Goal: Task Accomplishment & Management: Manage account settings

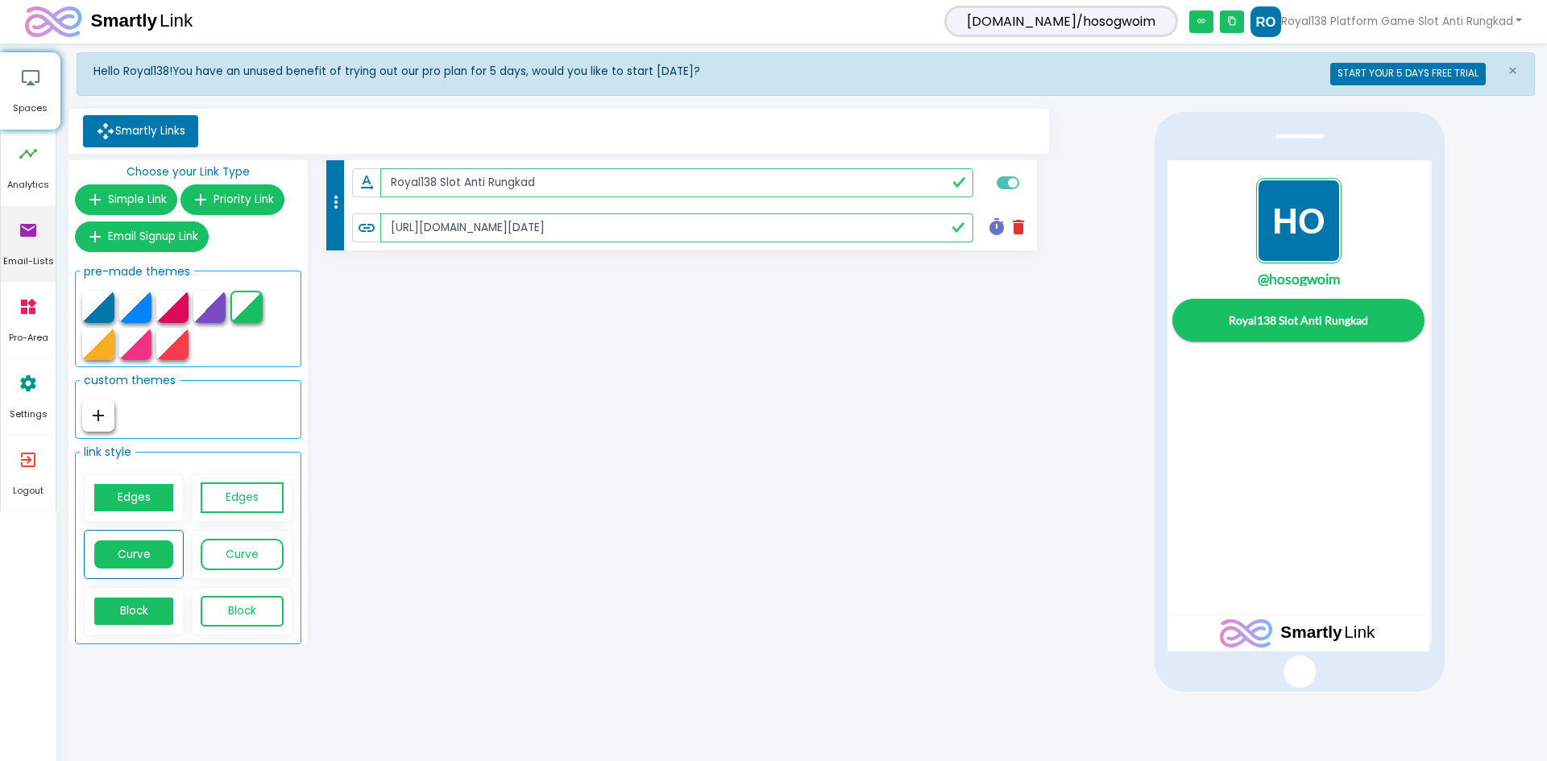
click at [23, 222] on icon "email" at bounding box center [28, 230] width 19 height 48
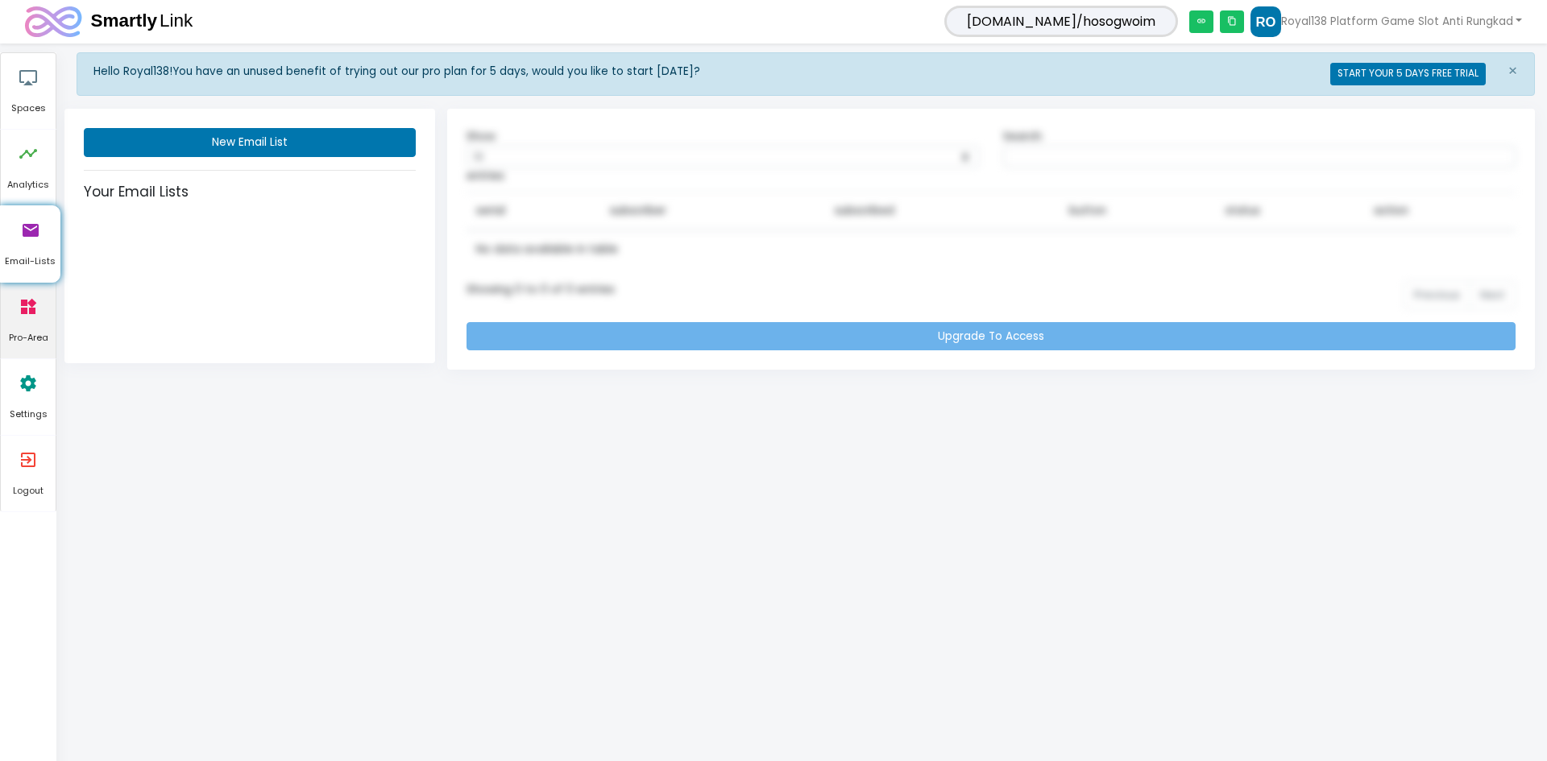
click at [27, 312] on icon "widgets" at bounding box center [28, 307] width 19 height 48
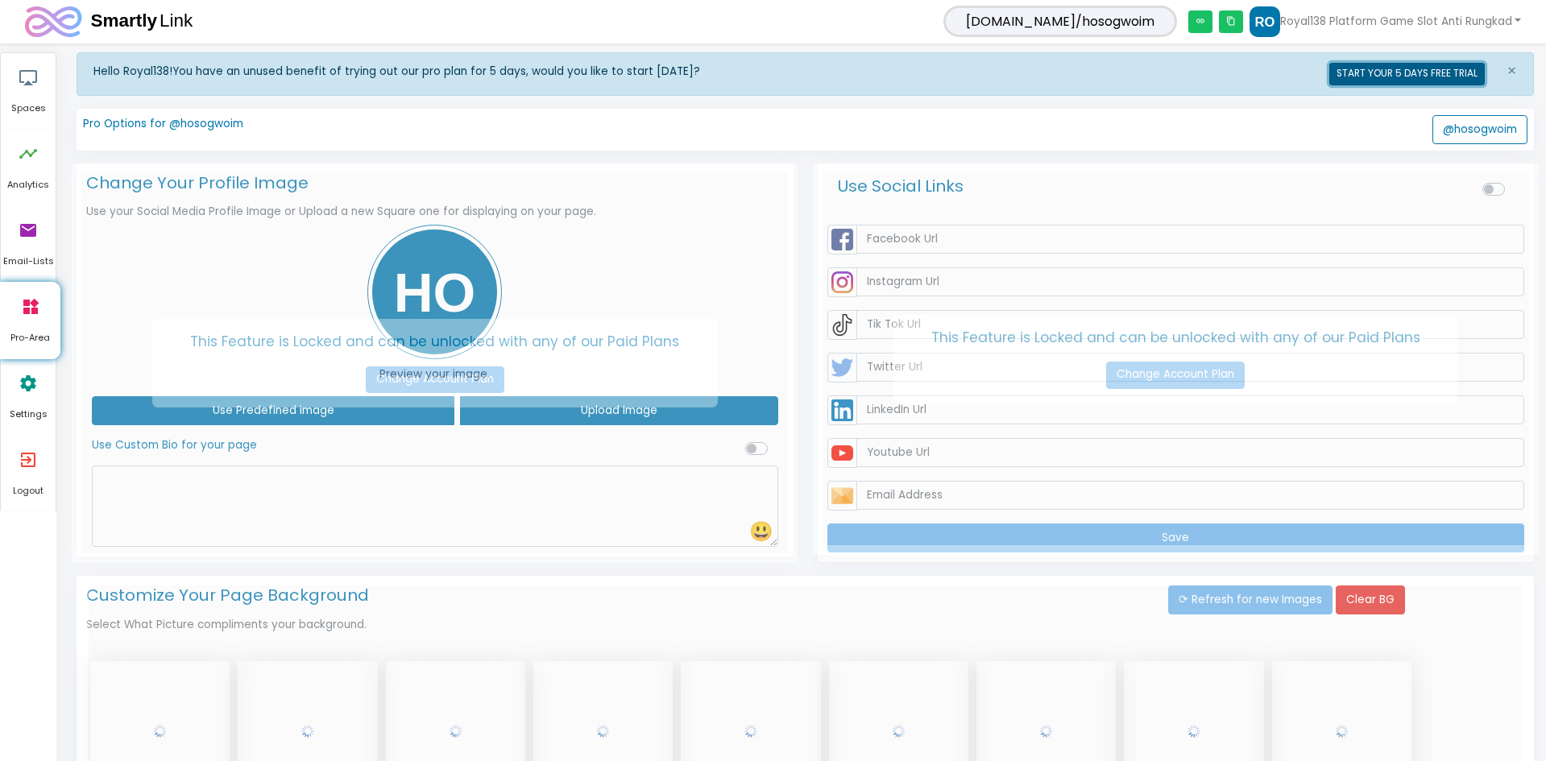
click at [1438, 79] on button "START YOUR 5 DAYS FREE TRIAL" at bounding box center [1408, 74] width 156 height 23
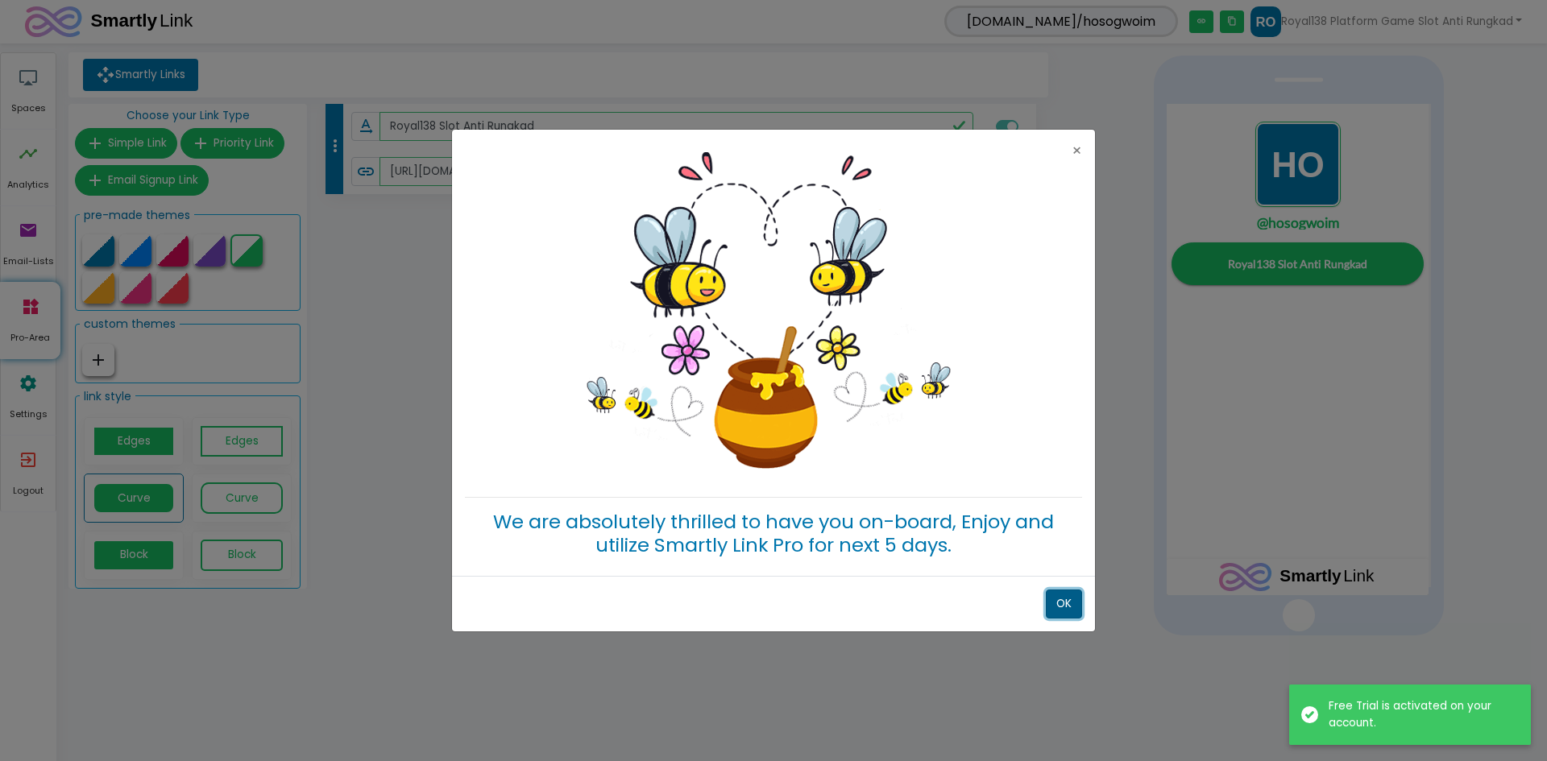
click at [1069, 600] on button "OK" at bounding box center [1064, 604] width 36 height 29
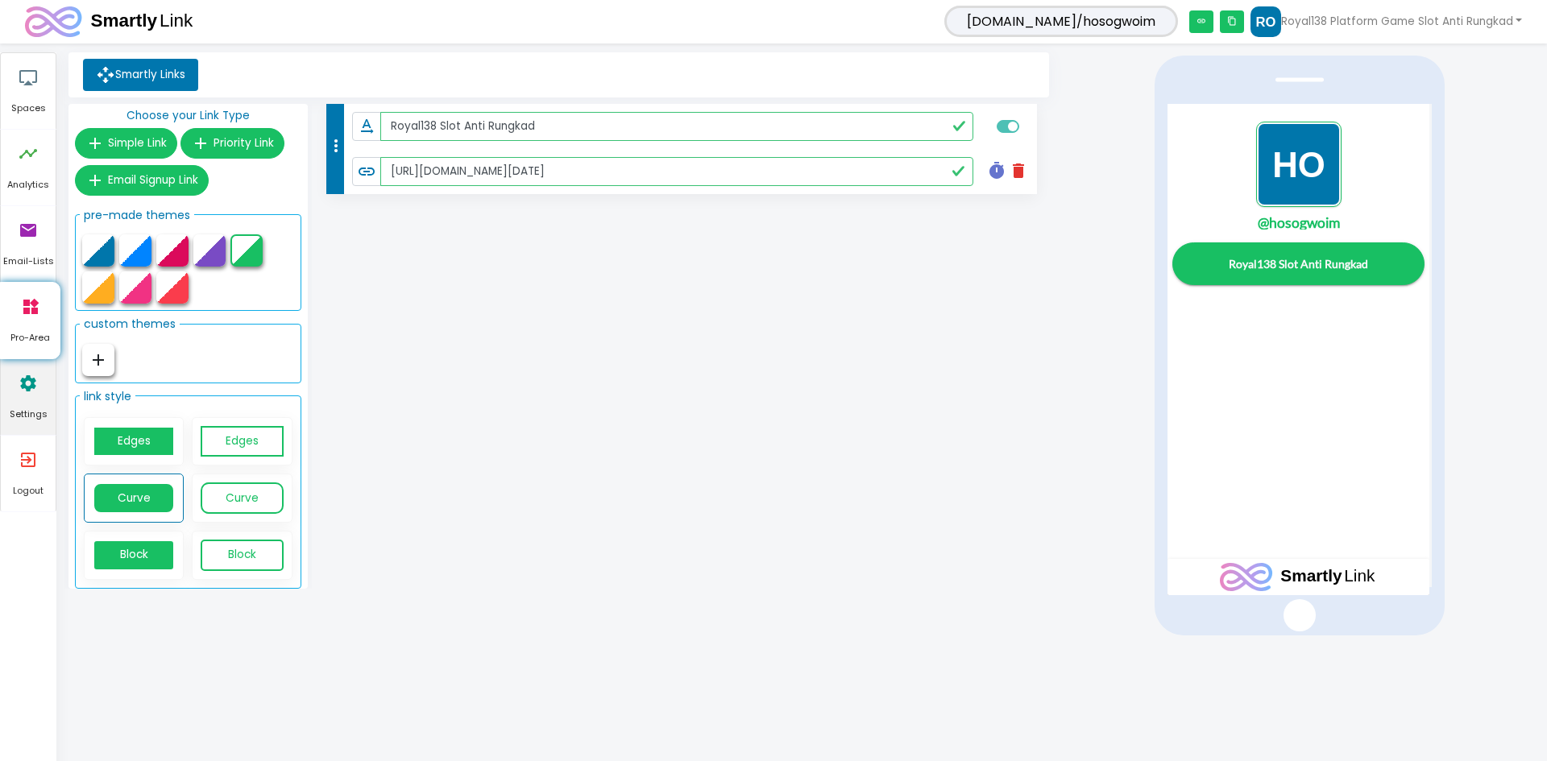
click at [24, 390] on icon "settings" at bounding box center [28, 383] width 19 height 48
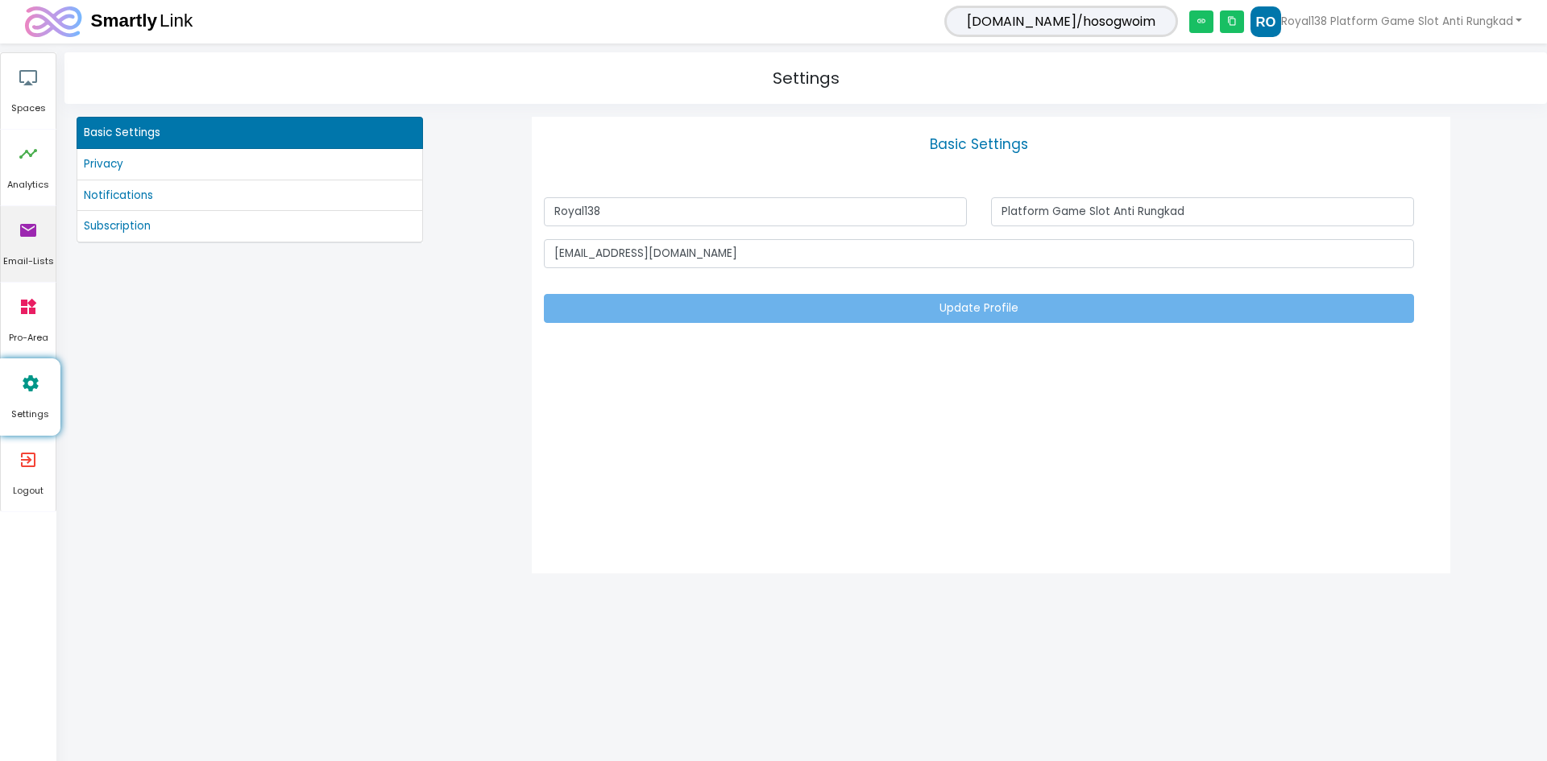
click at [35, 240] on icon "email" at bounding box center [28, 230] width 19 height 48
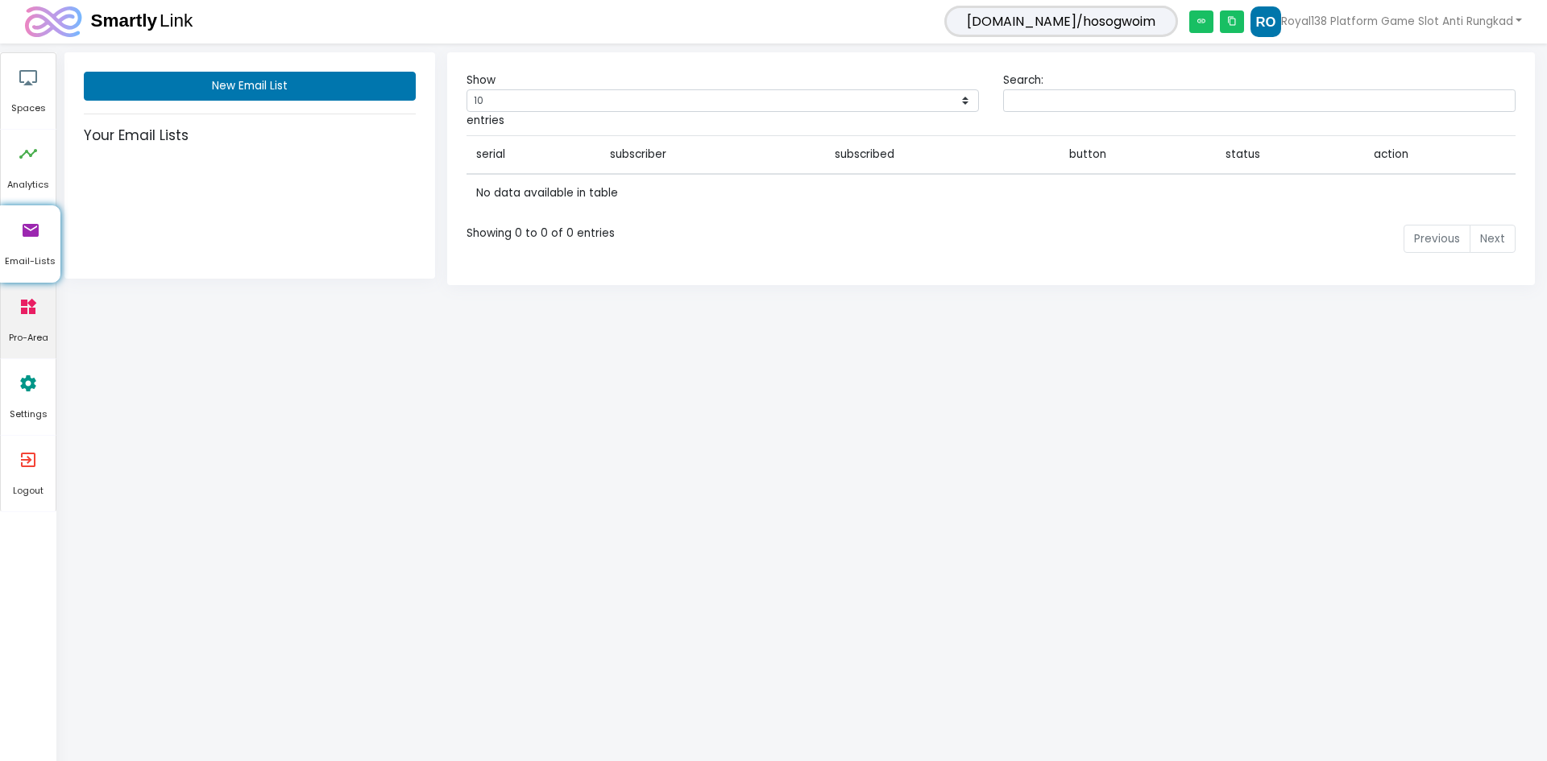
click at [28, 309] on icon "widgets" at bounding box center [28, 307] width 19 height 48
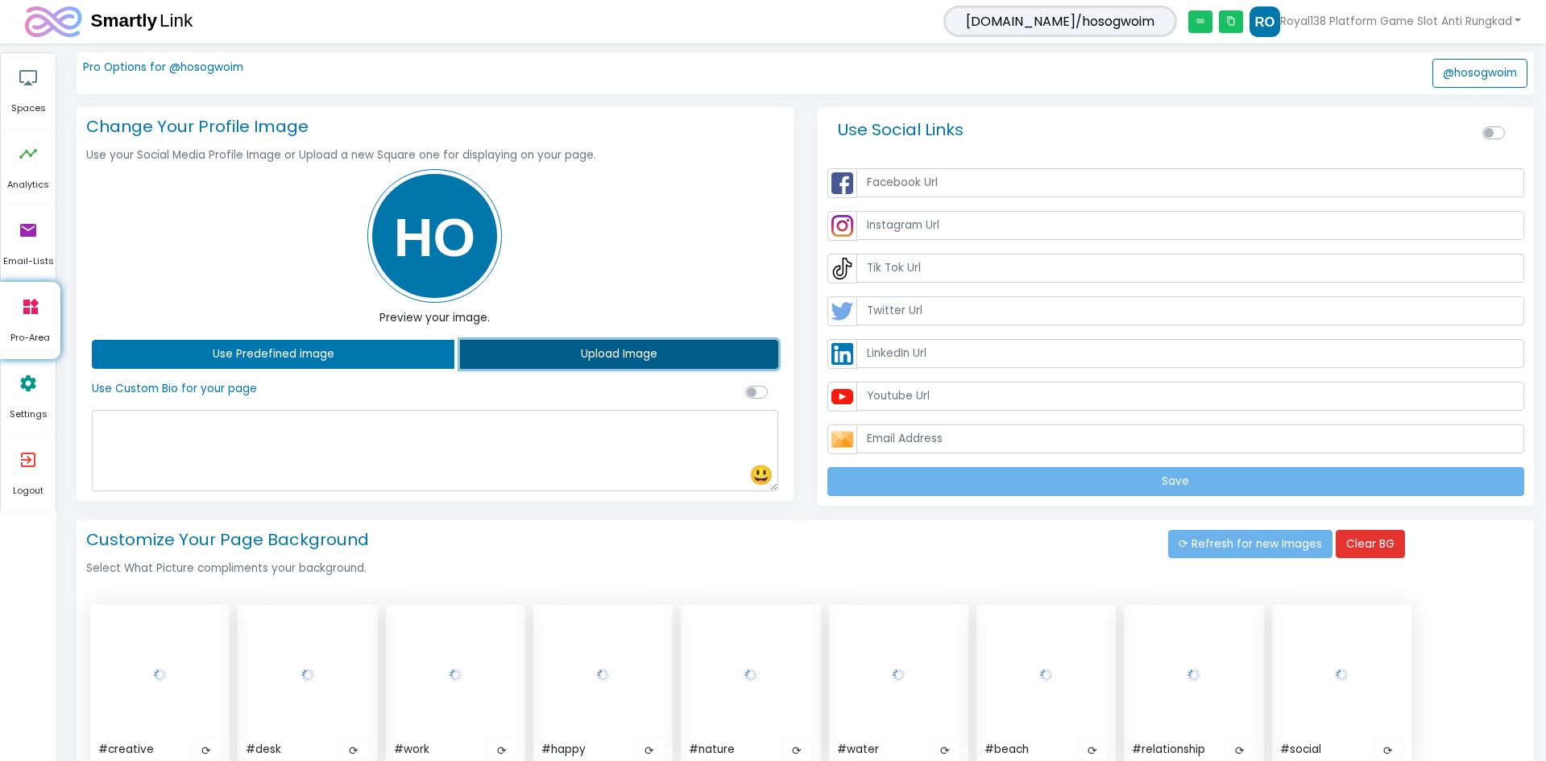
click at [695, 351] on button "Upload Image" at bounding box center [618, 354] width 317 height 29
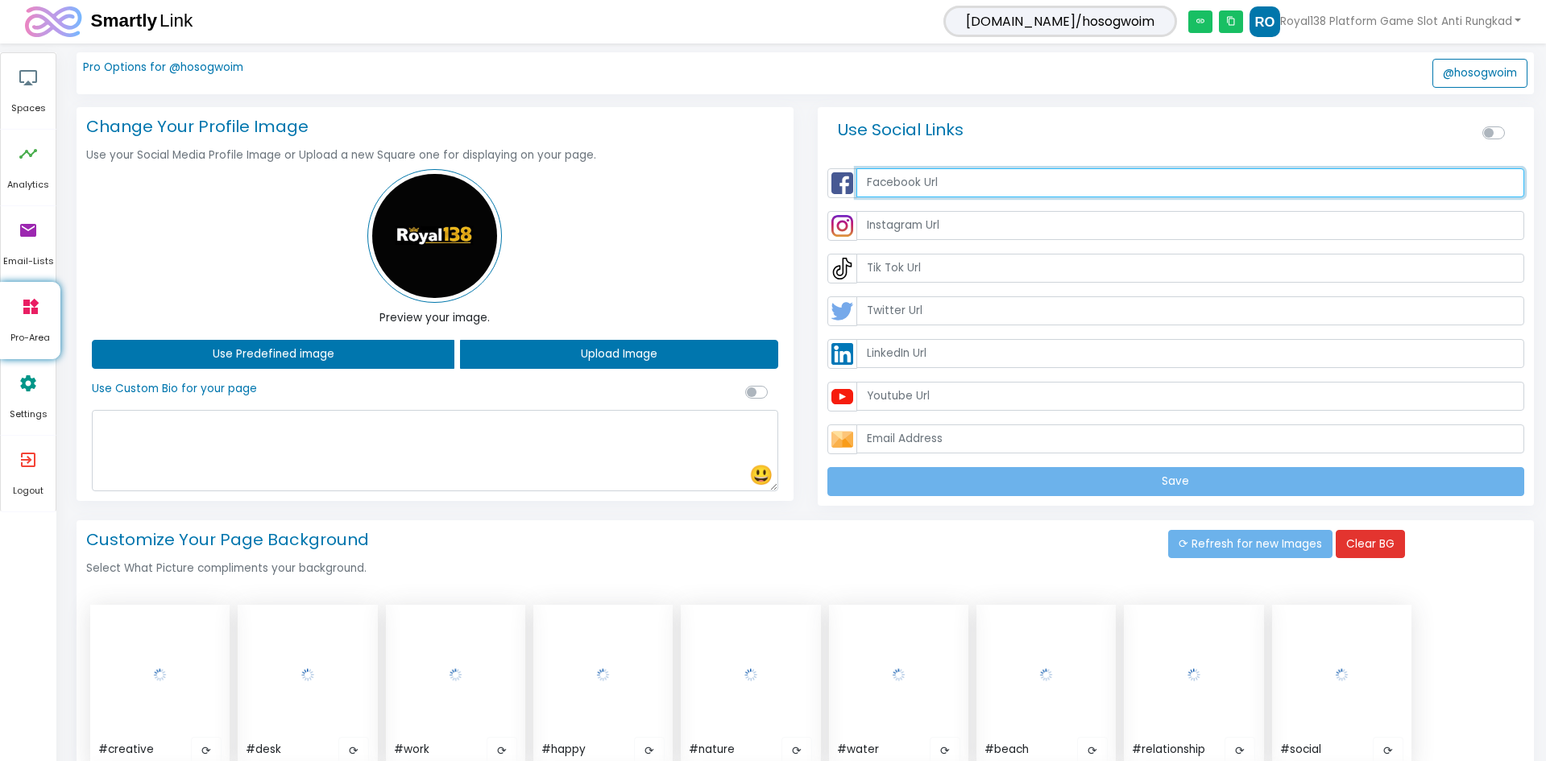
click at [919, 192] on input "text" at bounding box center [1191, 182] width 669 height 29
paste input "[URL][DOMAIN_NAME]"
type input "[URL][DOMAIN_NAME]"
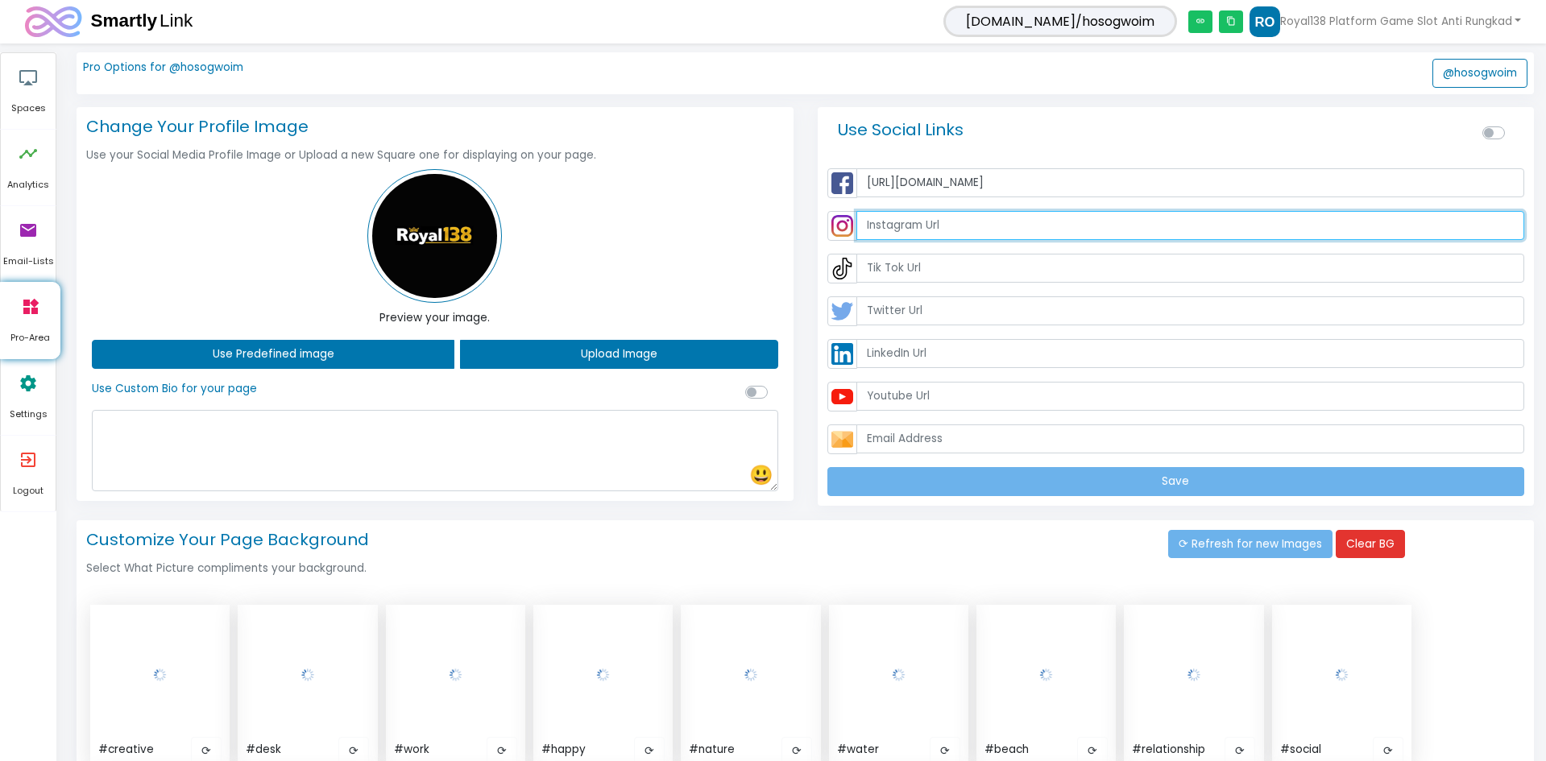
click at [975, 229] on input "text" at bounding box center [1191, 225] width 669 height 29
paste input "[URL][DOMAIN_NAME]"
type input "[URL][DOMAIN_NAME]"
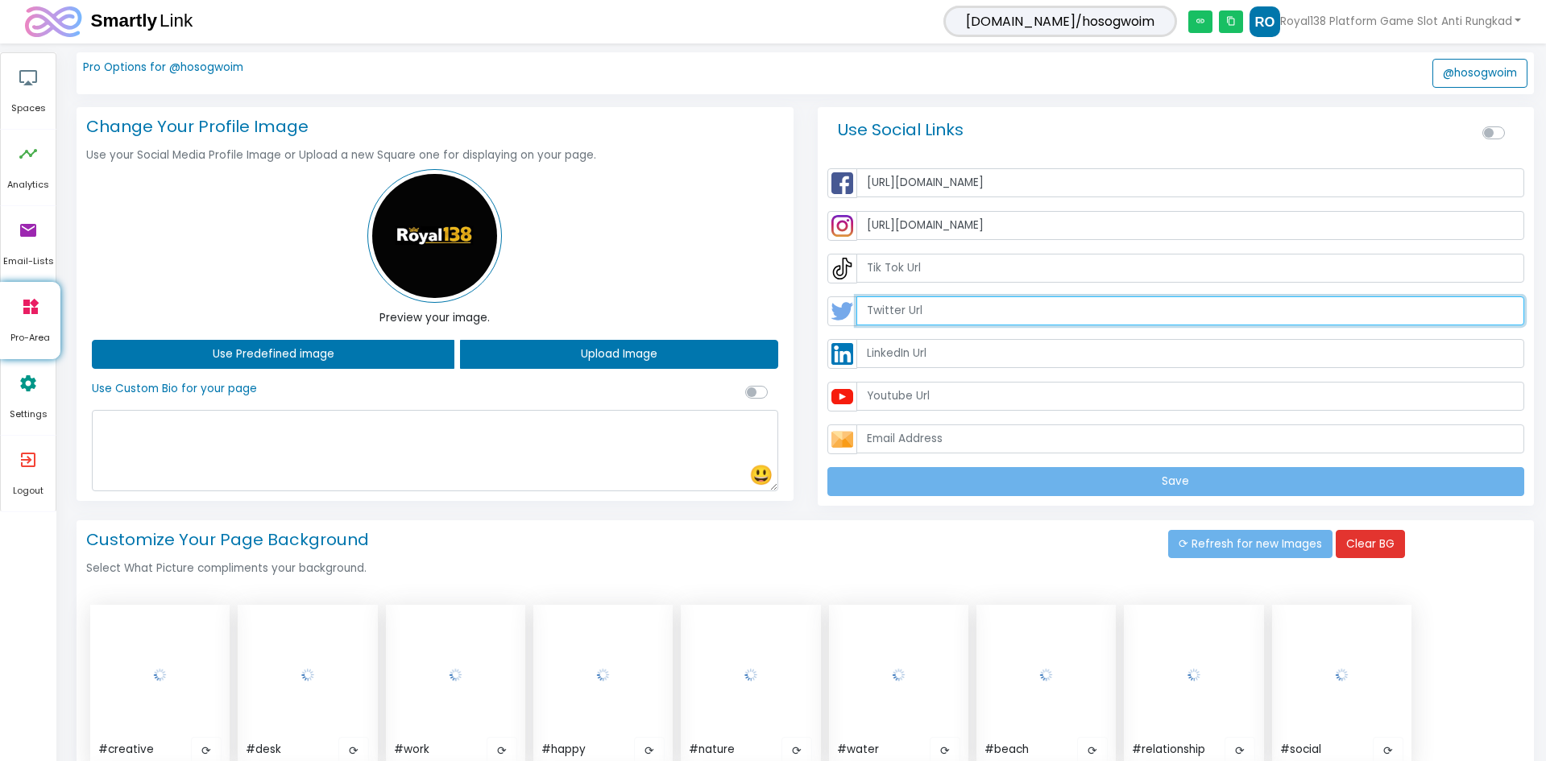
click at [933, 305] on input "text" at bounding box center [1191, 311] width 669 height 29
paste input "[URL][DOMAIN_NAME]"
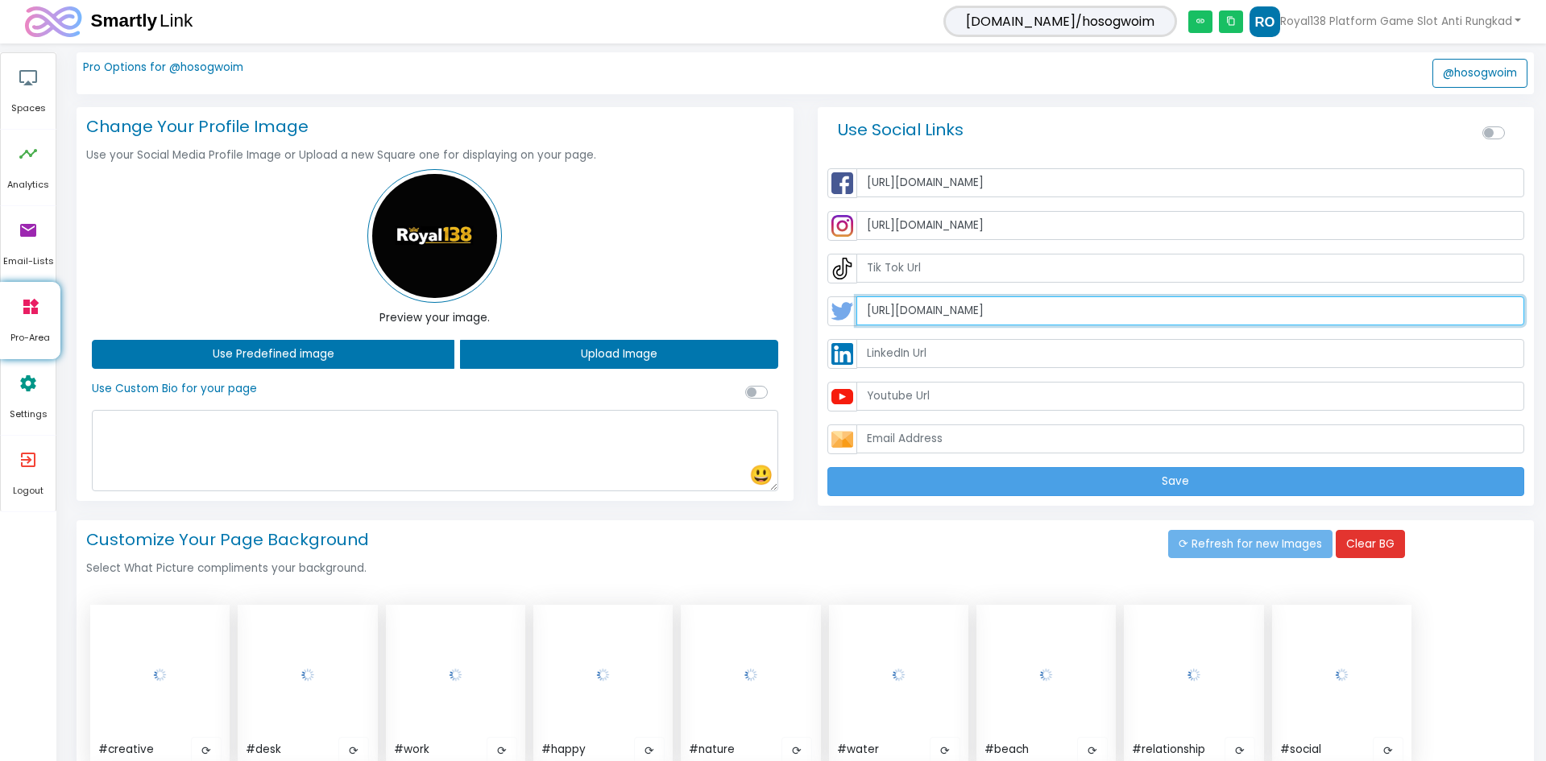
type input "[URL][DOMAIN_NAME]"
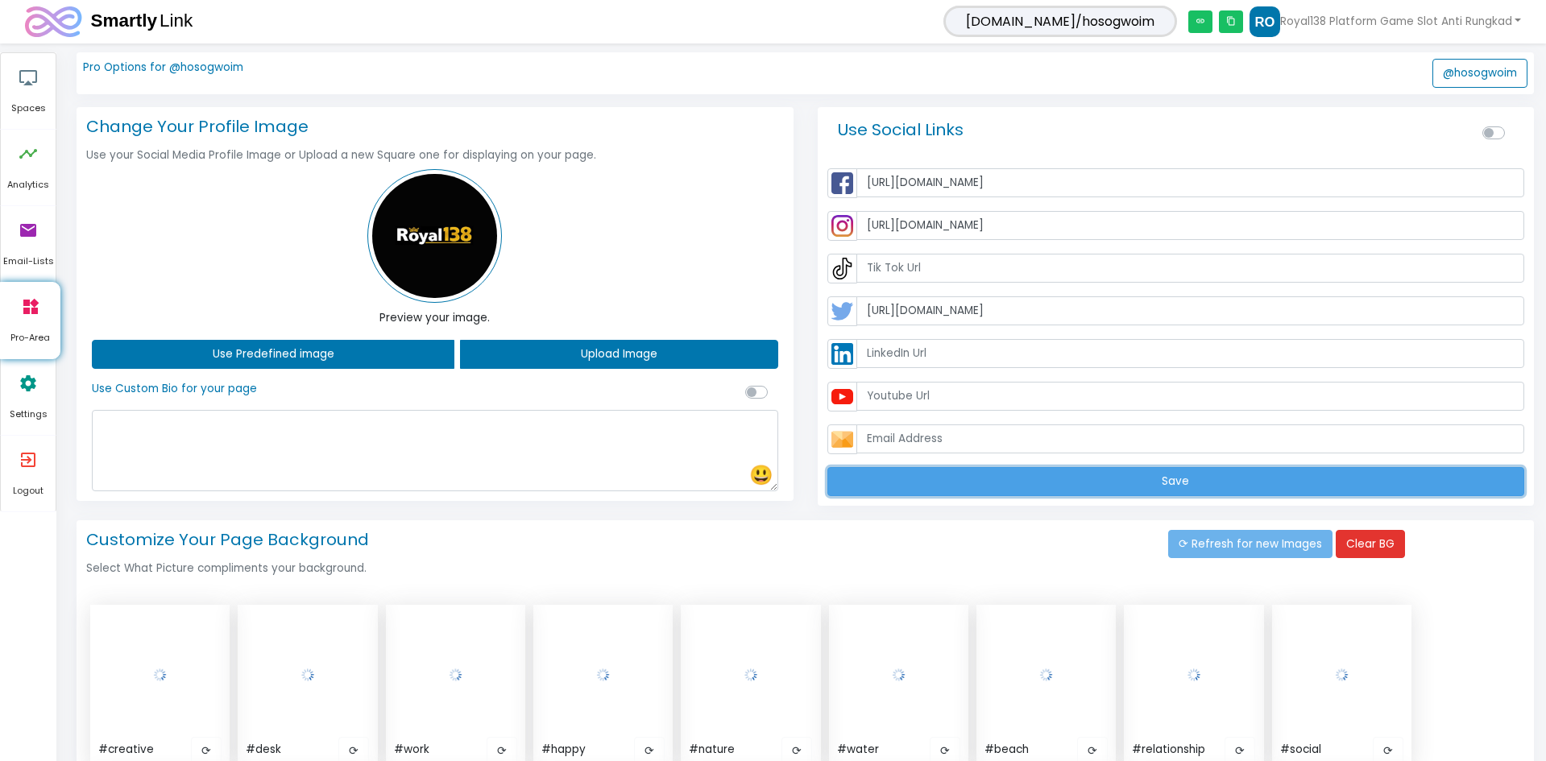
click at [1133, 487] on button "Save" at bounding box center [1177, 481] width 698 height 29
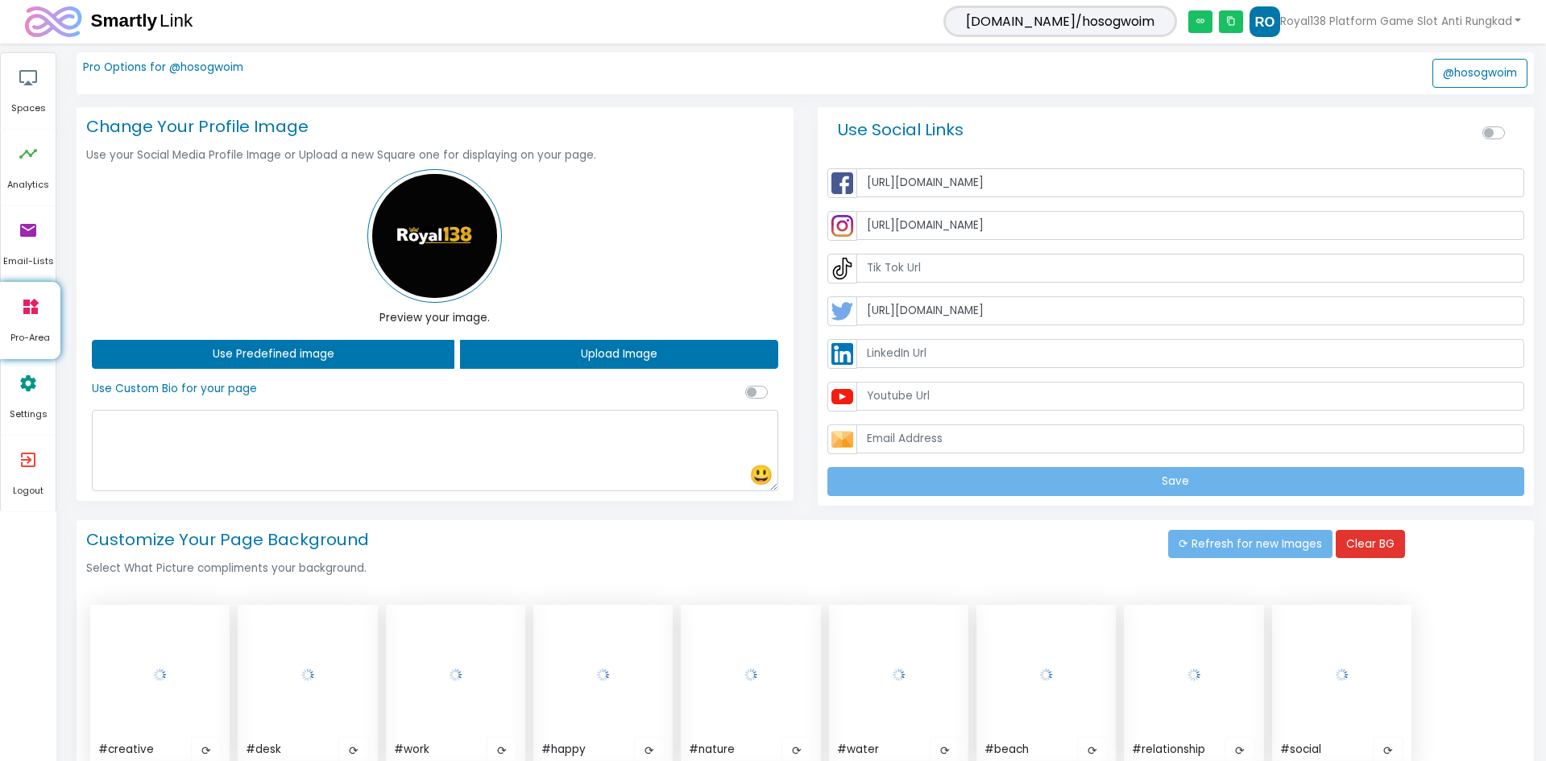
click at [1512, 124] on label at bounding box center [1512, 124] width 0 height 0
click at [1492, 132] on input "checkbox" at bounding box center [1489, 131] width 13 height 15
checkbox input "true"
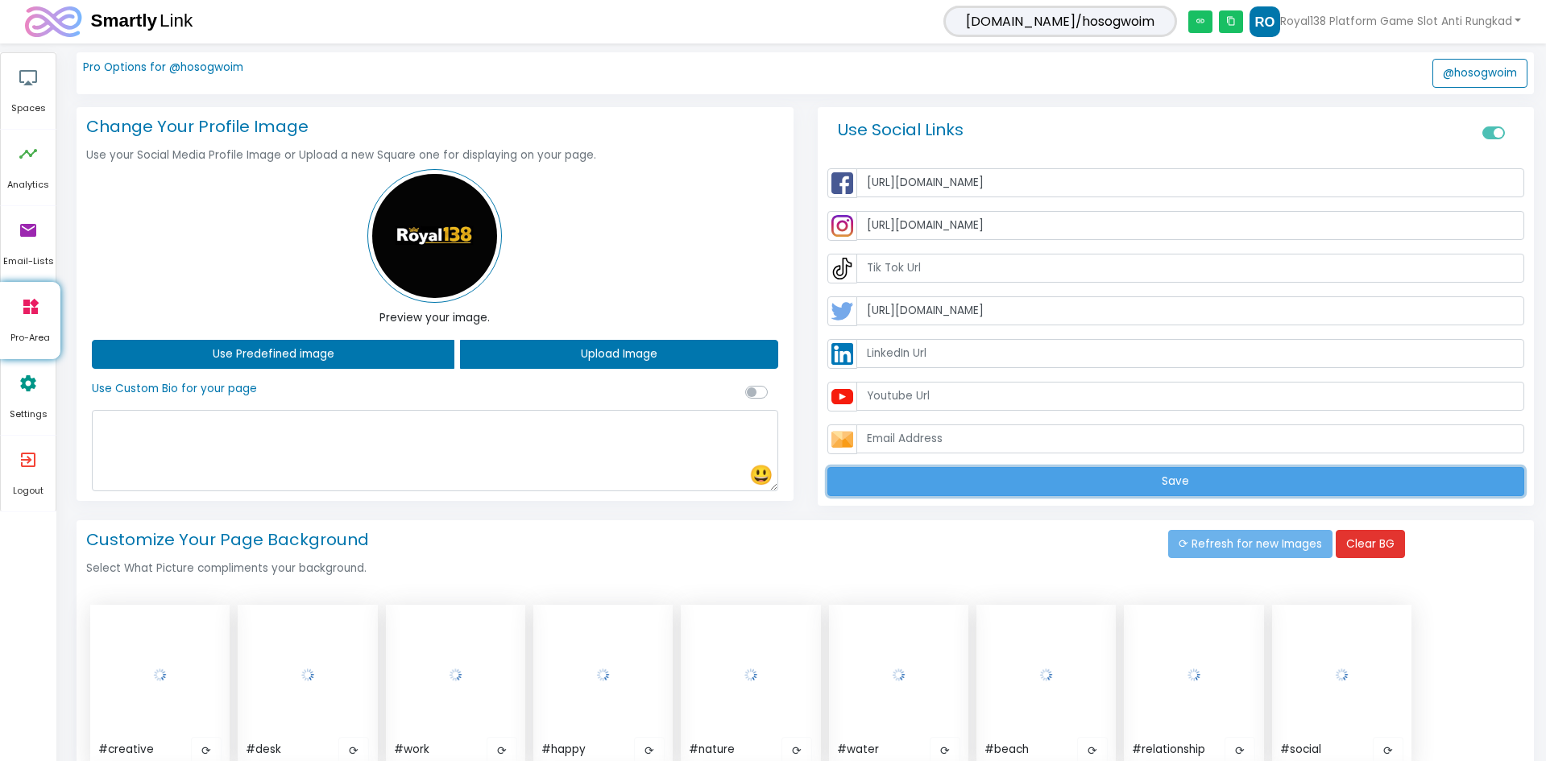
click at [1232, 485] on button "Save" at bounding box center [1177, 481] width 698 height 29
click at [1171, 483] on button "Save" at bounding box center [1177, 481] width 698 height 29
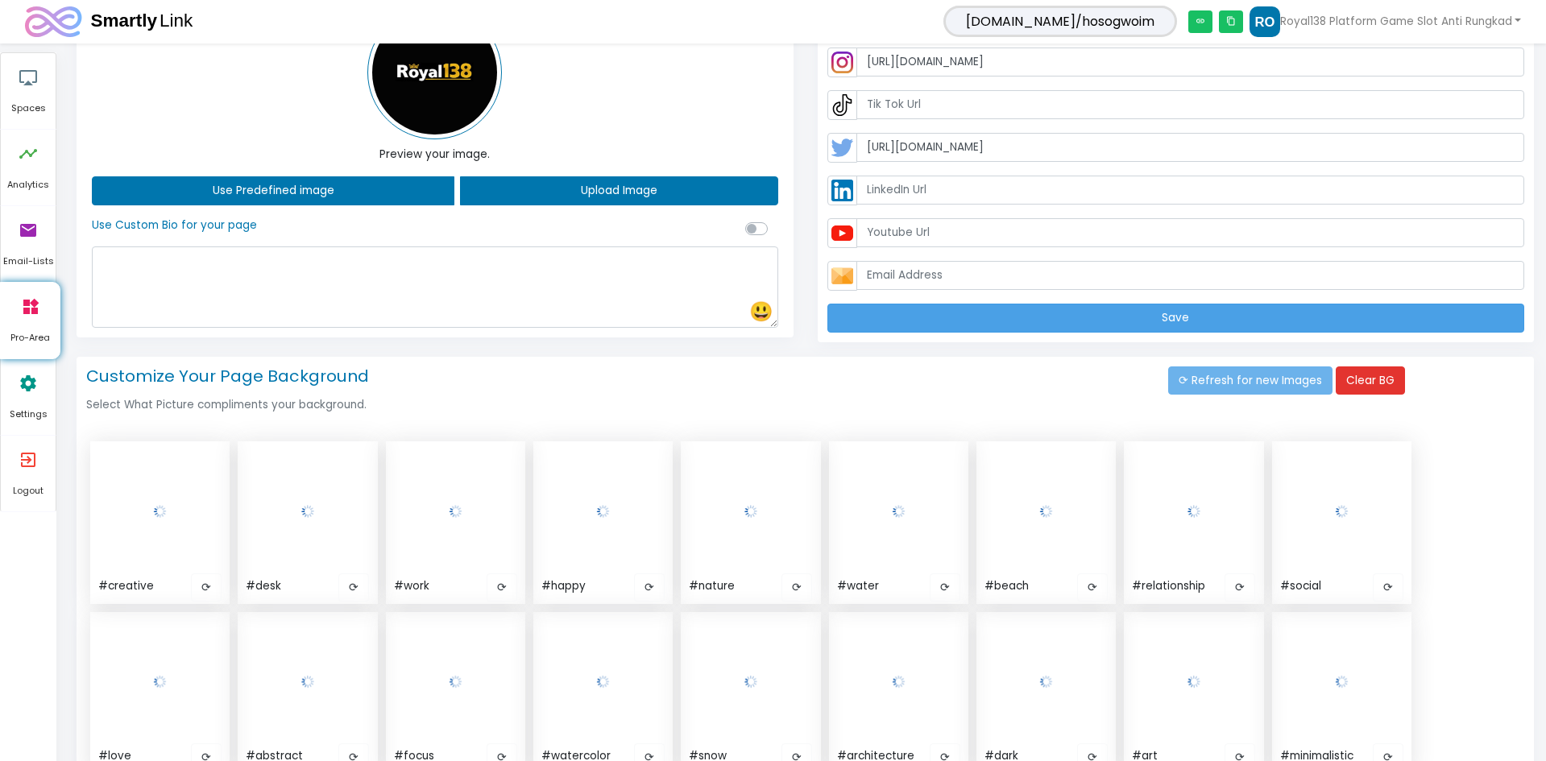
scroll to position [64, 0]
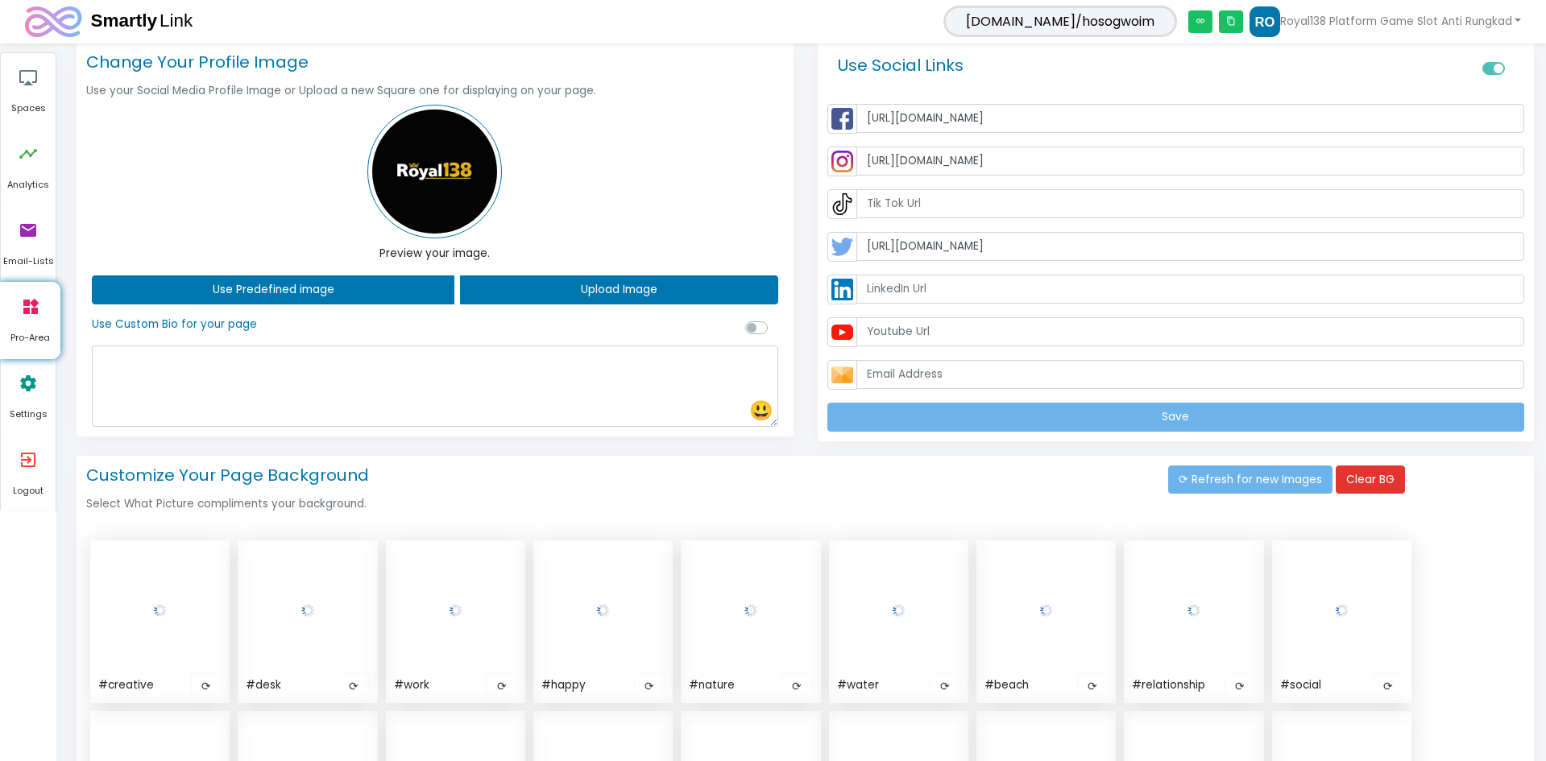
click at [884, 477] on h4 "Customize Your Page Background" at bounding box center [624, 472] width 1089 height 26
click at [959, 480] on h4 "Customize Your Page Background" at bounding box center [624, 472] width 1089 height 26
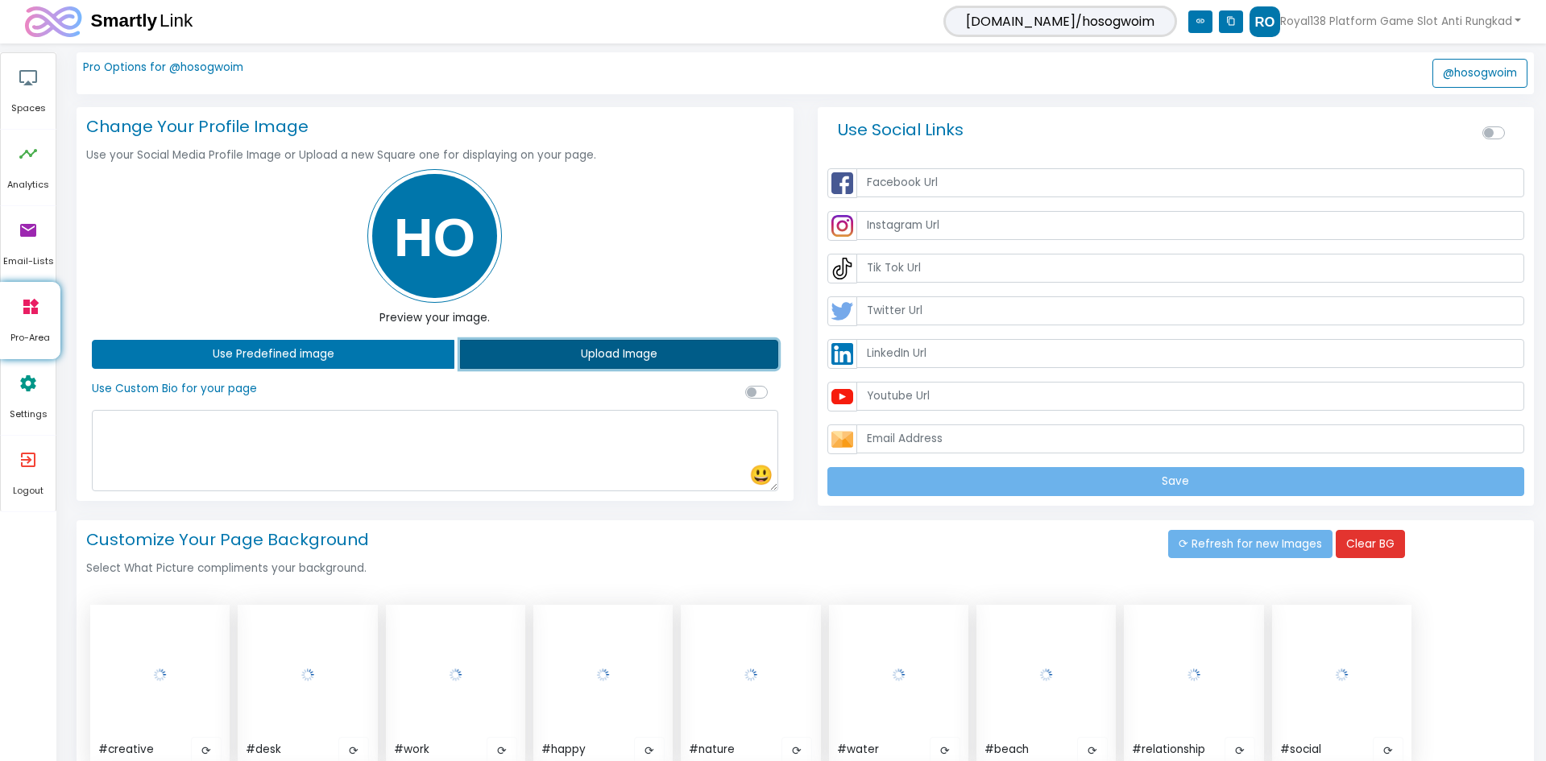
click at [630, 363] on button "Upload Image" at bounding box center [618, 354] width 317 height 29
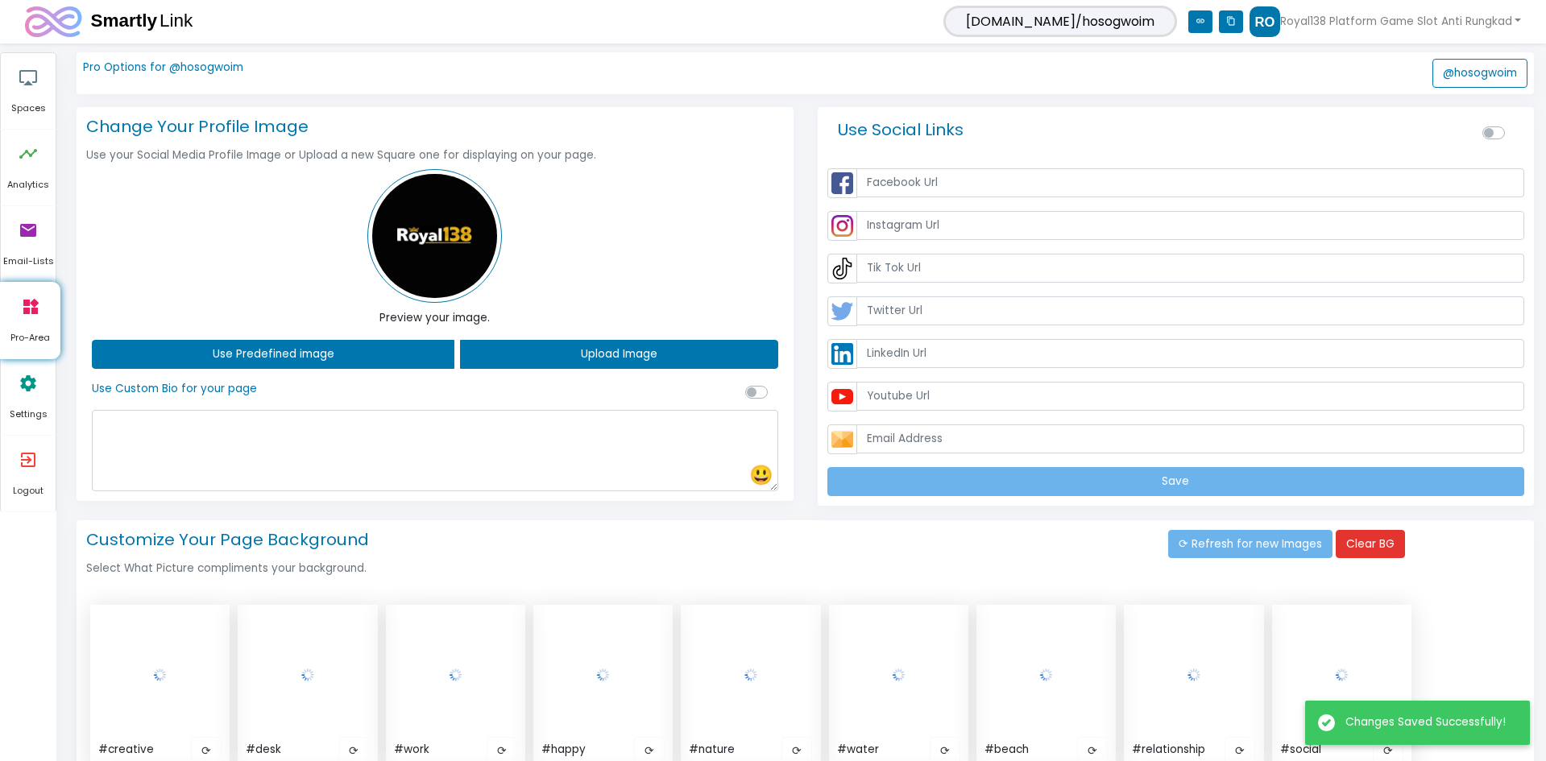
click at [1035, 539] on h4 "Customize Your Page Background" at bounding box center [624, 537] width 1089 height 26
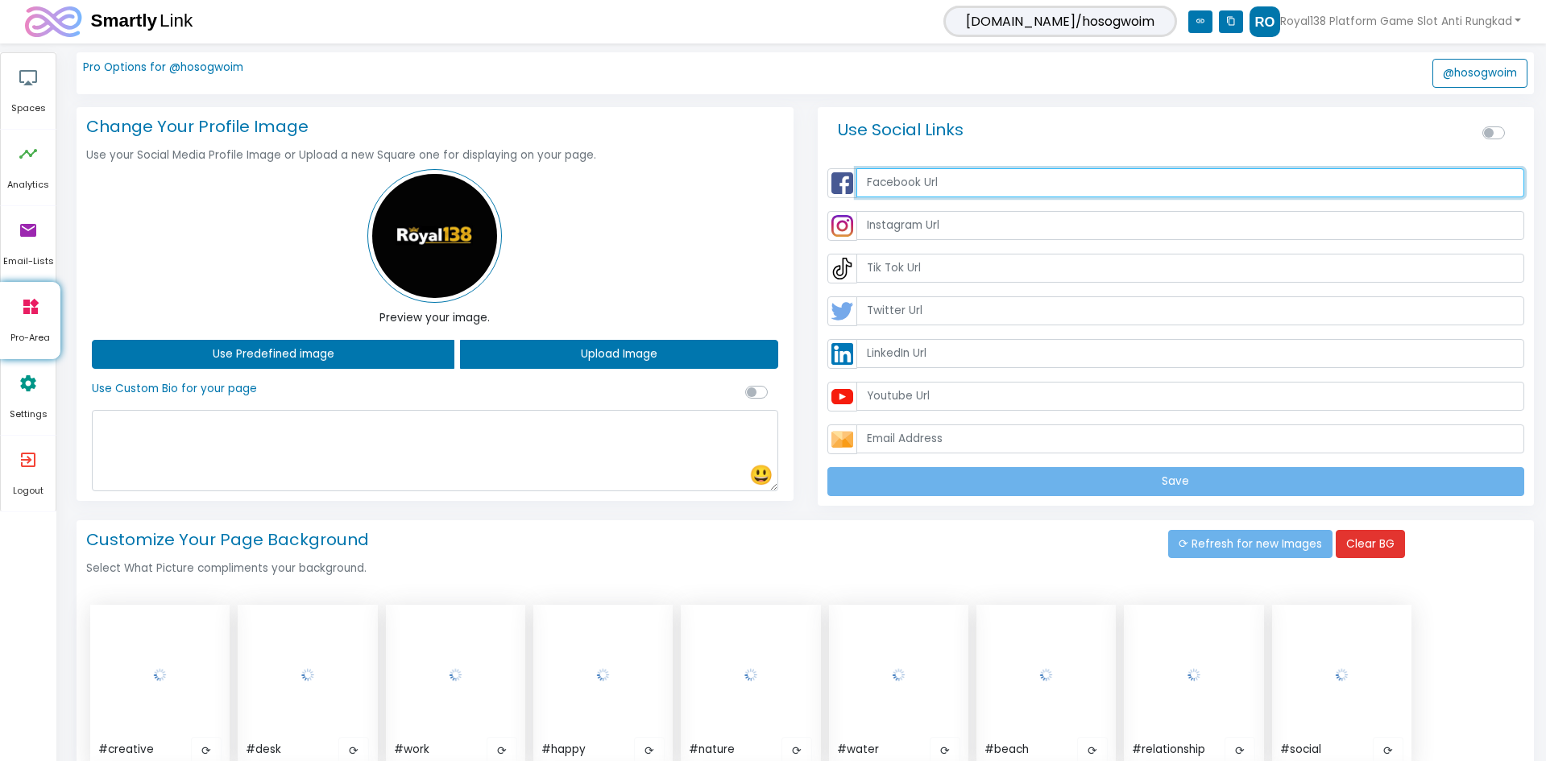
click at [1041, 180] on input "text" at bounding box center [1191, 182] width 669 height 29
paste input "[URL][DOMAIN_NAME]"
type input "[URL][DOMAIN_NAME]"
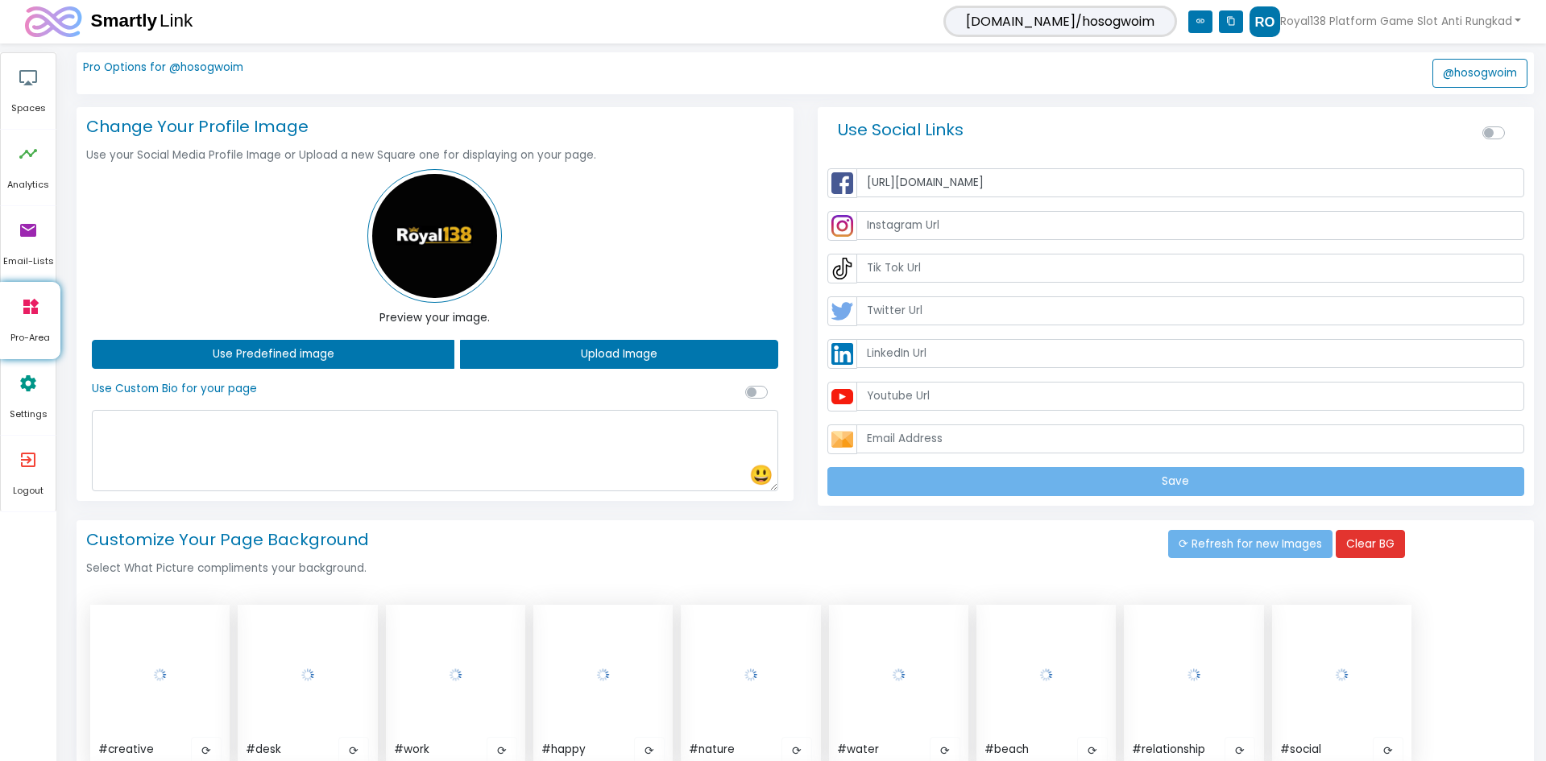
click at [1019, 551] on div "Customize Your Page Background Select What Picture compliments your background." at bounding box center [624, 553] width 1089 height 59
drag, startPoint x: 934, startPoint y: 338, endPoint x: 942, endPoint y: 320, distance: 19.5
click at [935, 337] on div "https://www.facebook.com/groups/royal138official/ Save" at bounding box center [1176, 332] width 711 height 341
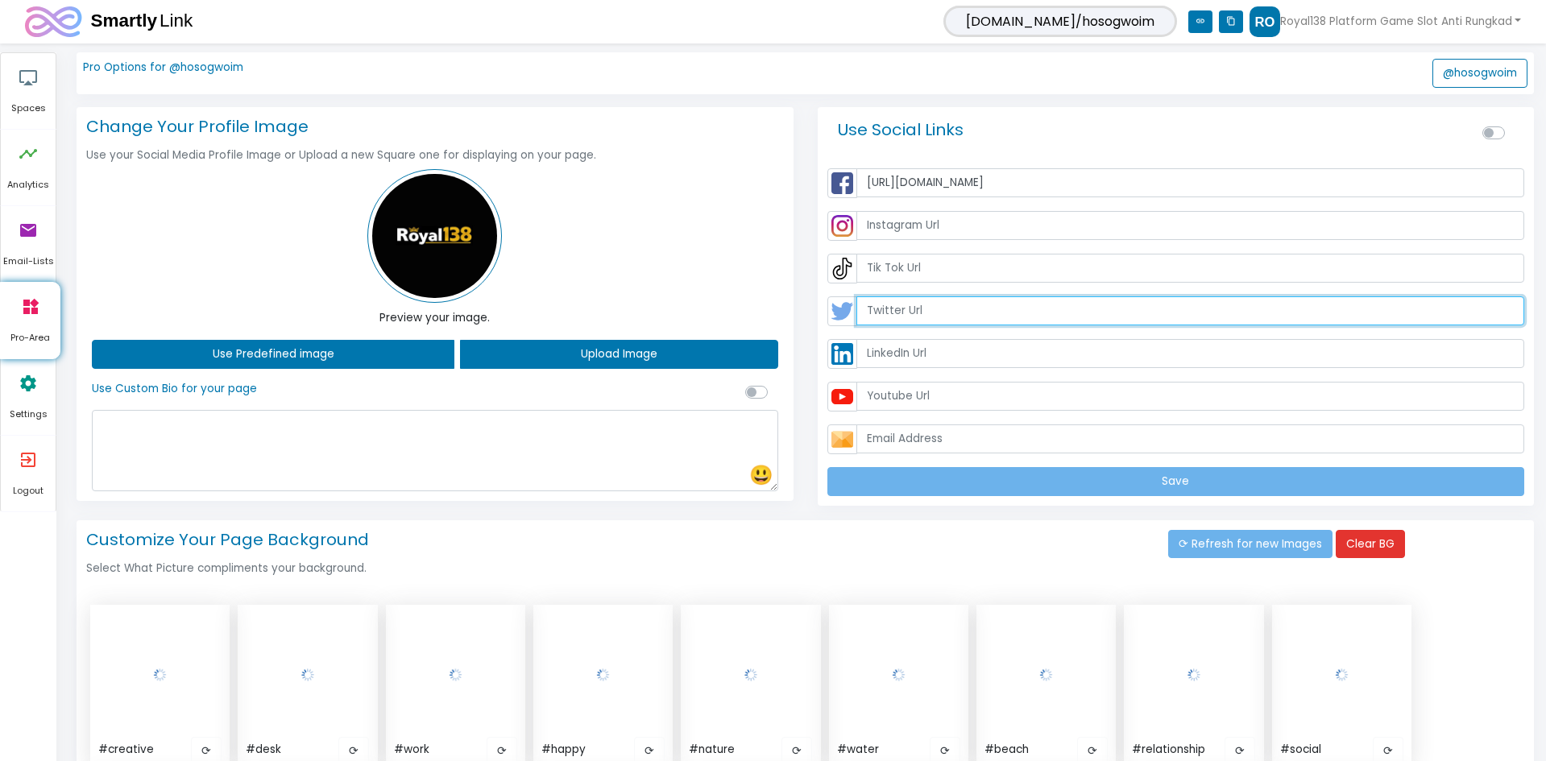
click at [947, 311] on input "text" at bounding box center [1191, 311] width 669 height 29
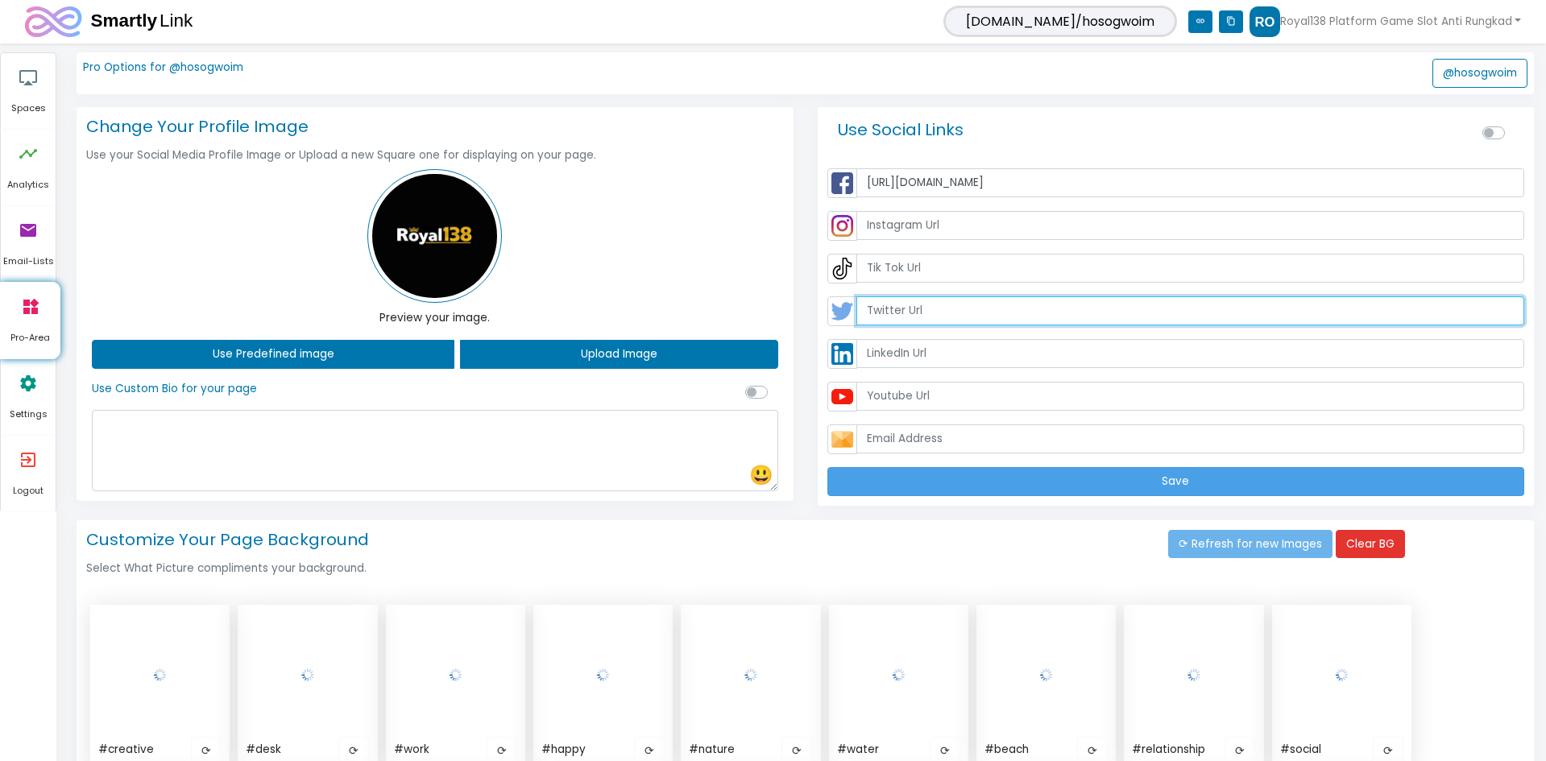
paste input "[URL][DOMAIN_NAME]"
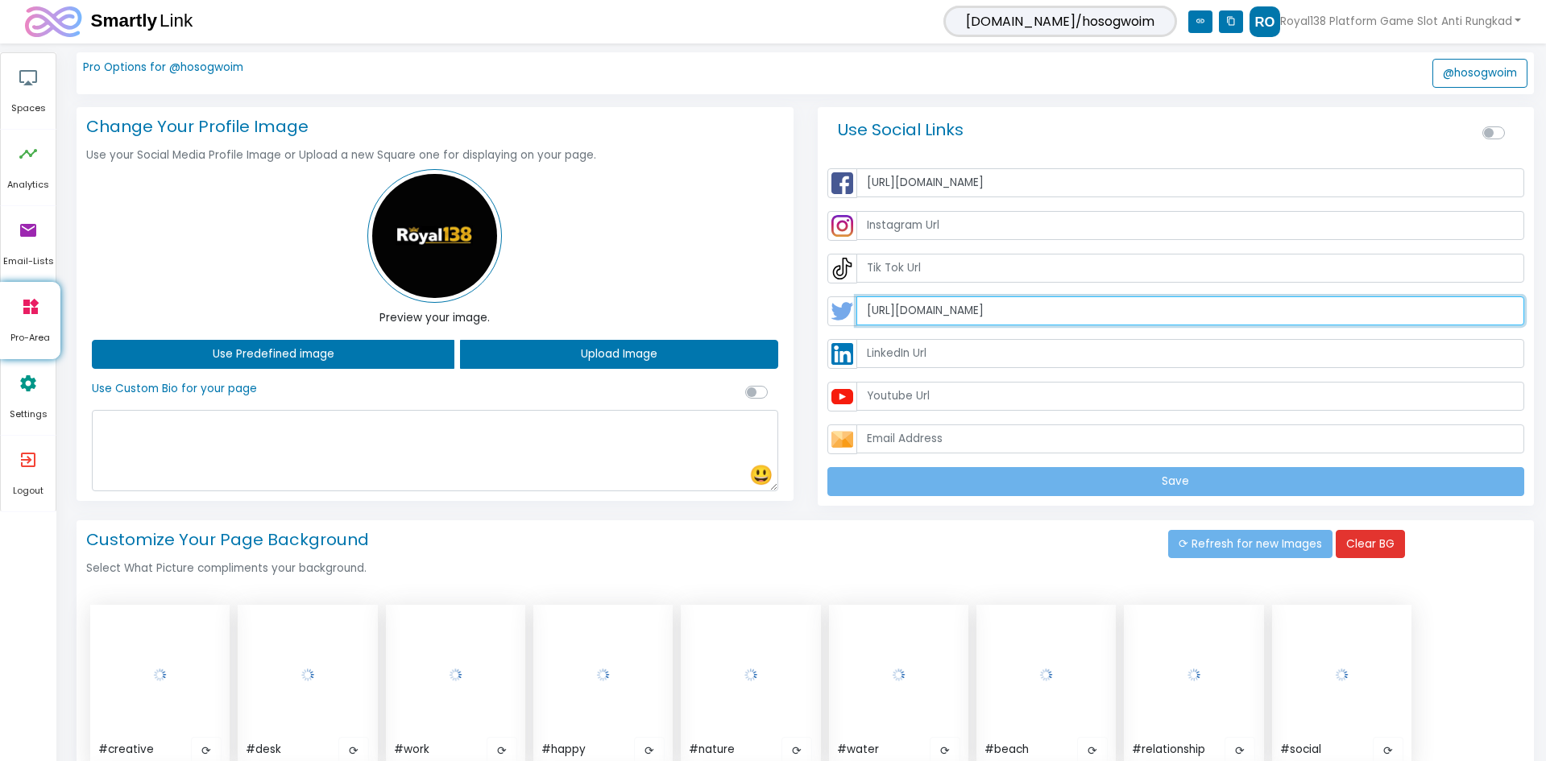
type input "[URL][DOMAIN_NAME]"
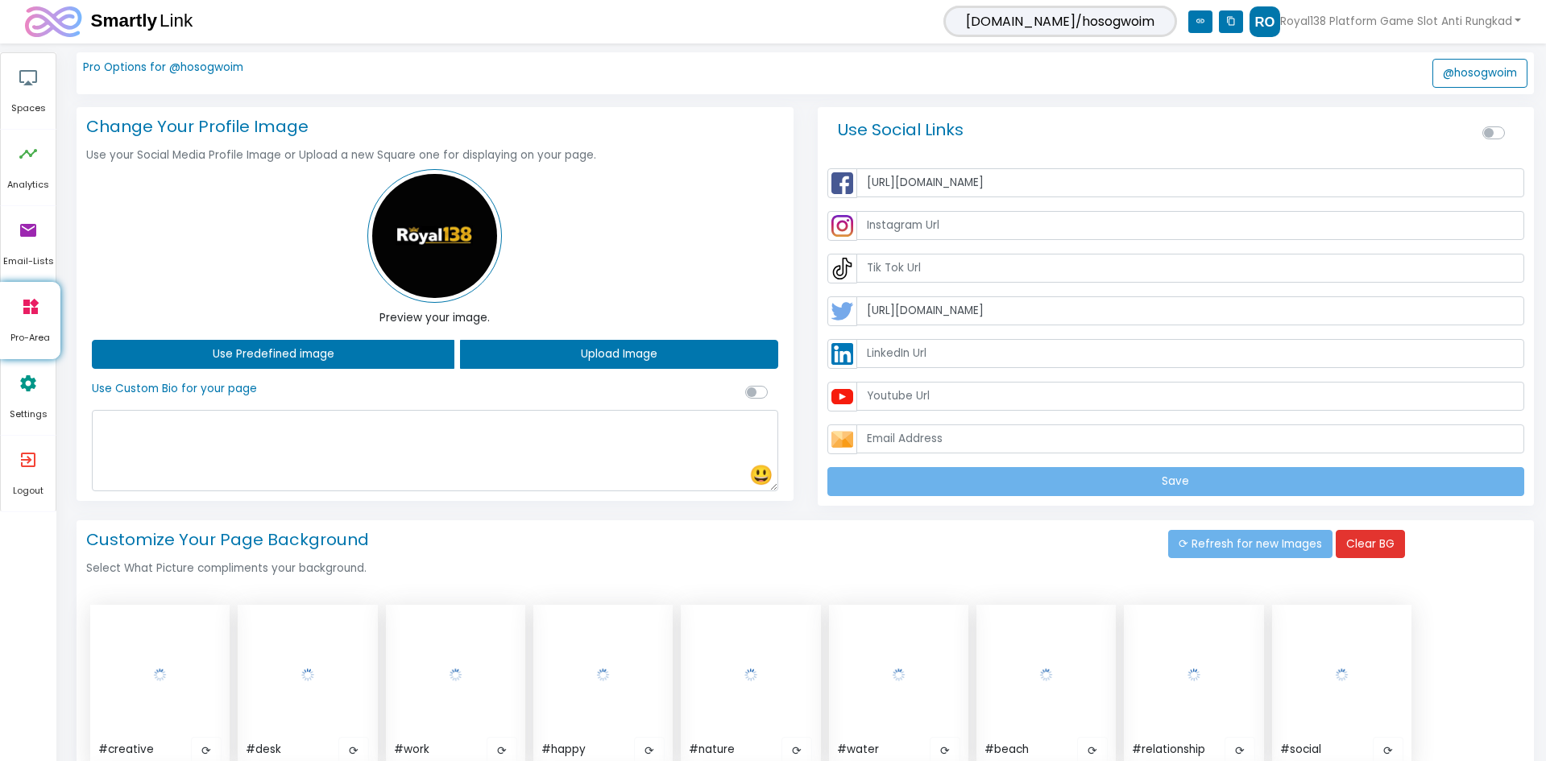
click at [999, 539] on h4 "Customize Your Page Background" at bounding box center [624, 537] width 1089 height 26
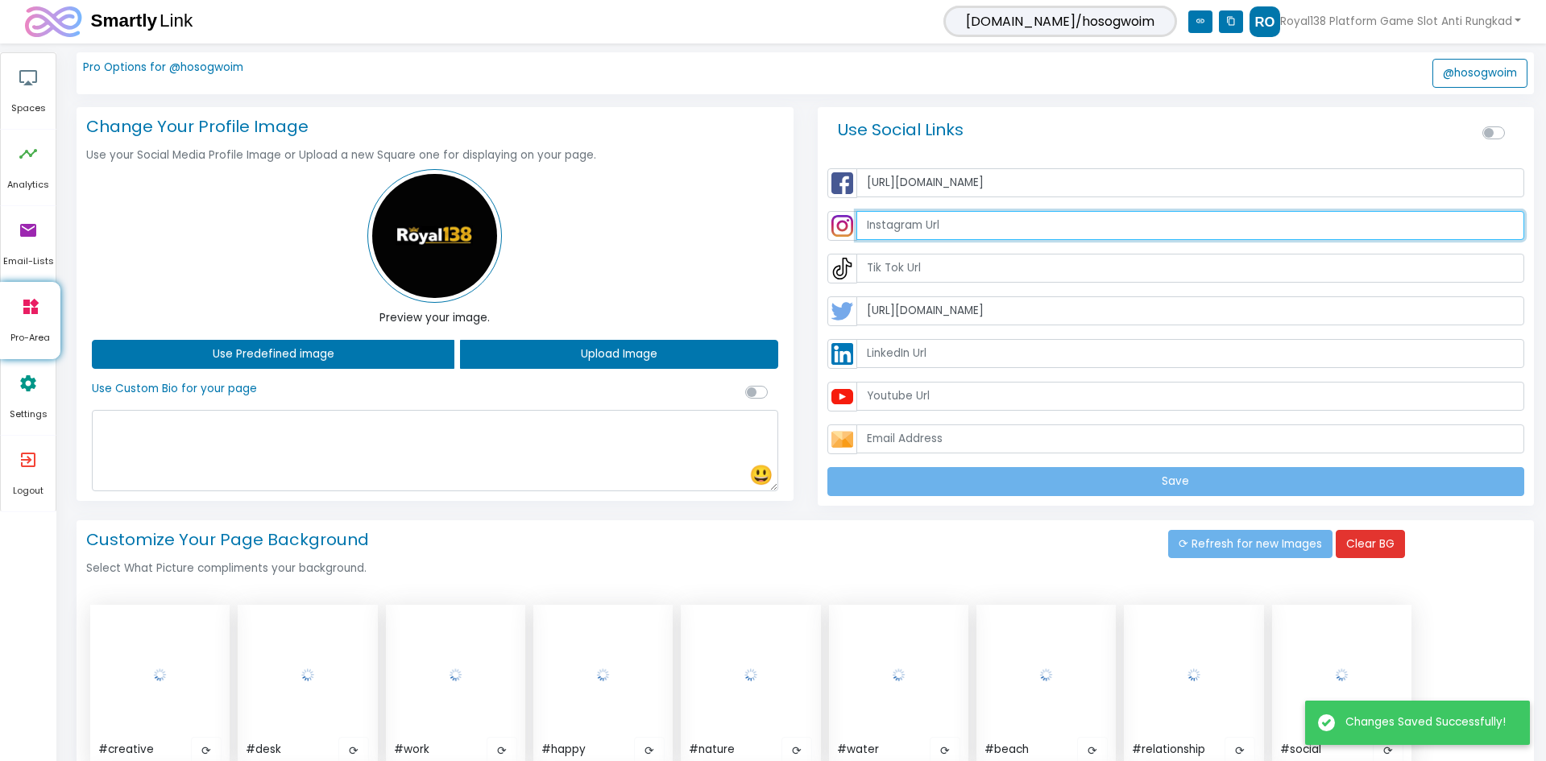
click at [913, 227] on input "text" at bounding box center [1191, 225] width 669 height 29
paste input "[URL][DOMAIN_NAME]"
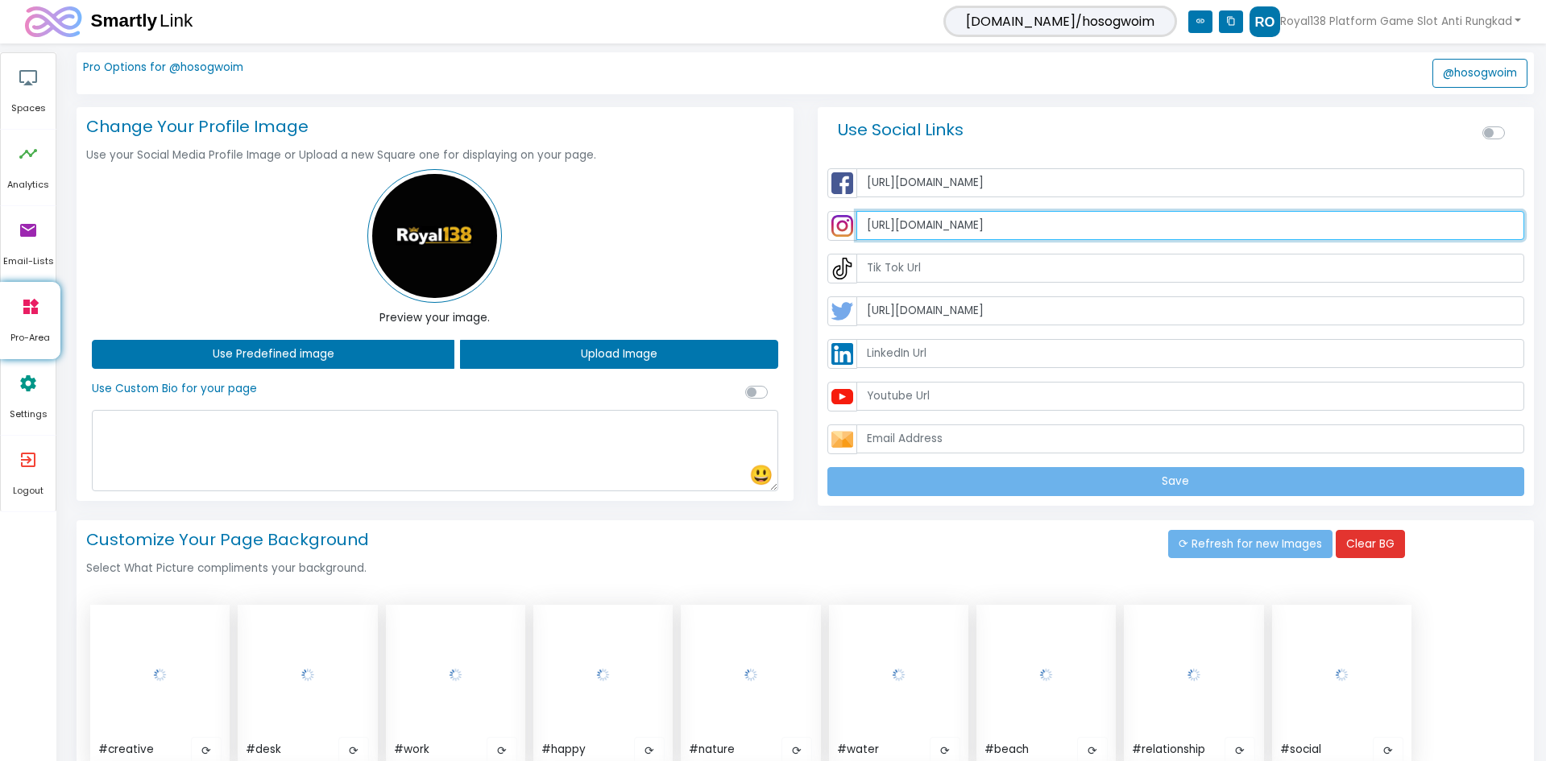
type input "[URL][DOMAIN_NAME]"
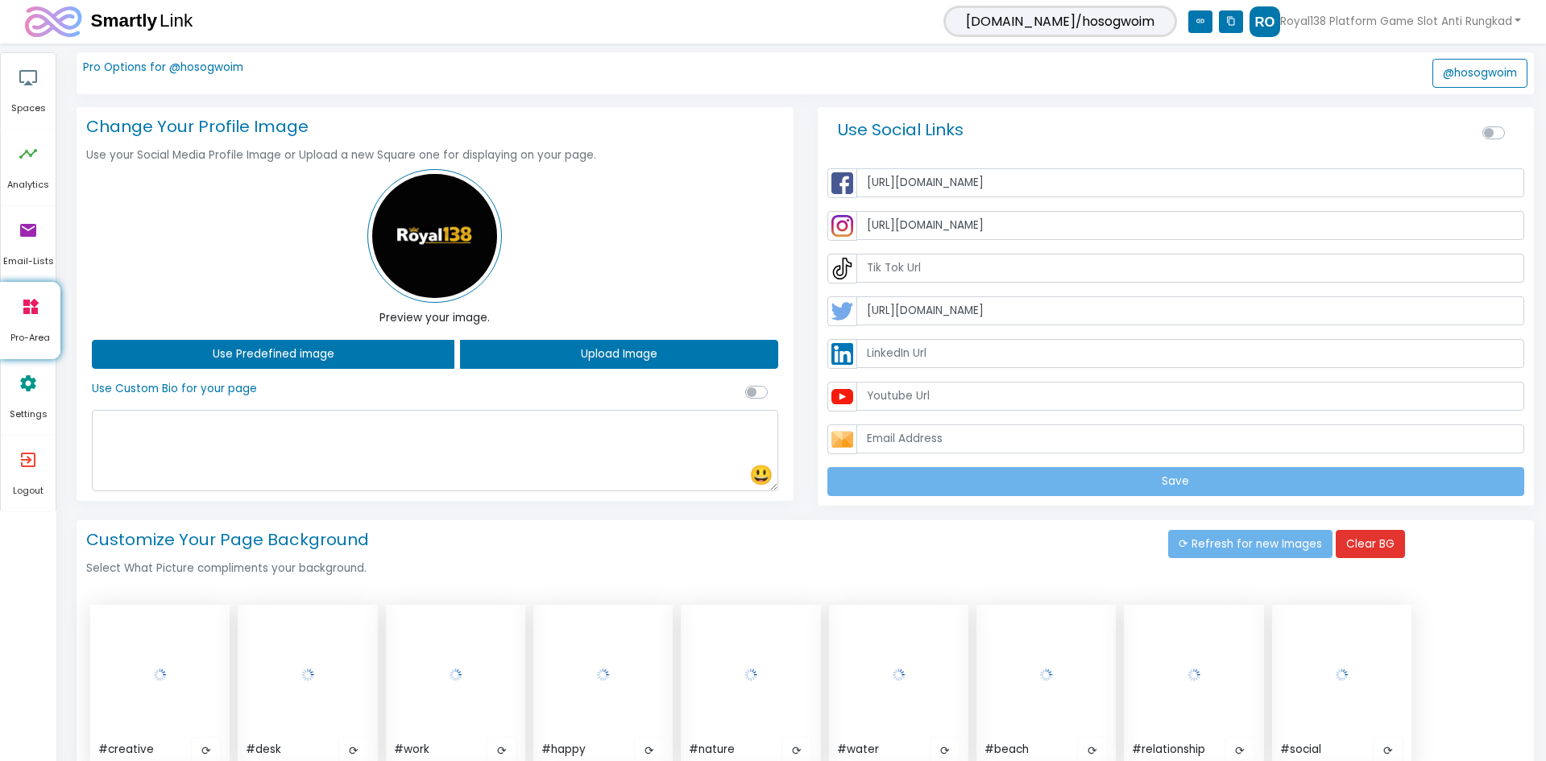
click at [972, 547] on h4 "Customize Your Page Background" at bounding box center [624, 537] width 1089 height 26
click at [1512, 124] on label at bounding box center [1512, 124] width 0 height 0
click at [1496, 131] on input "checkbox" at bounding box center [1489, 131] width 13 height 15
checkbox input "true"
click at [997, 564] on h6 "Select What Picture compliments your background." at bounding box center [624, 565] width 1089 height 19
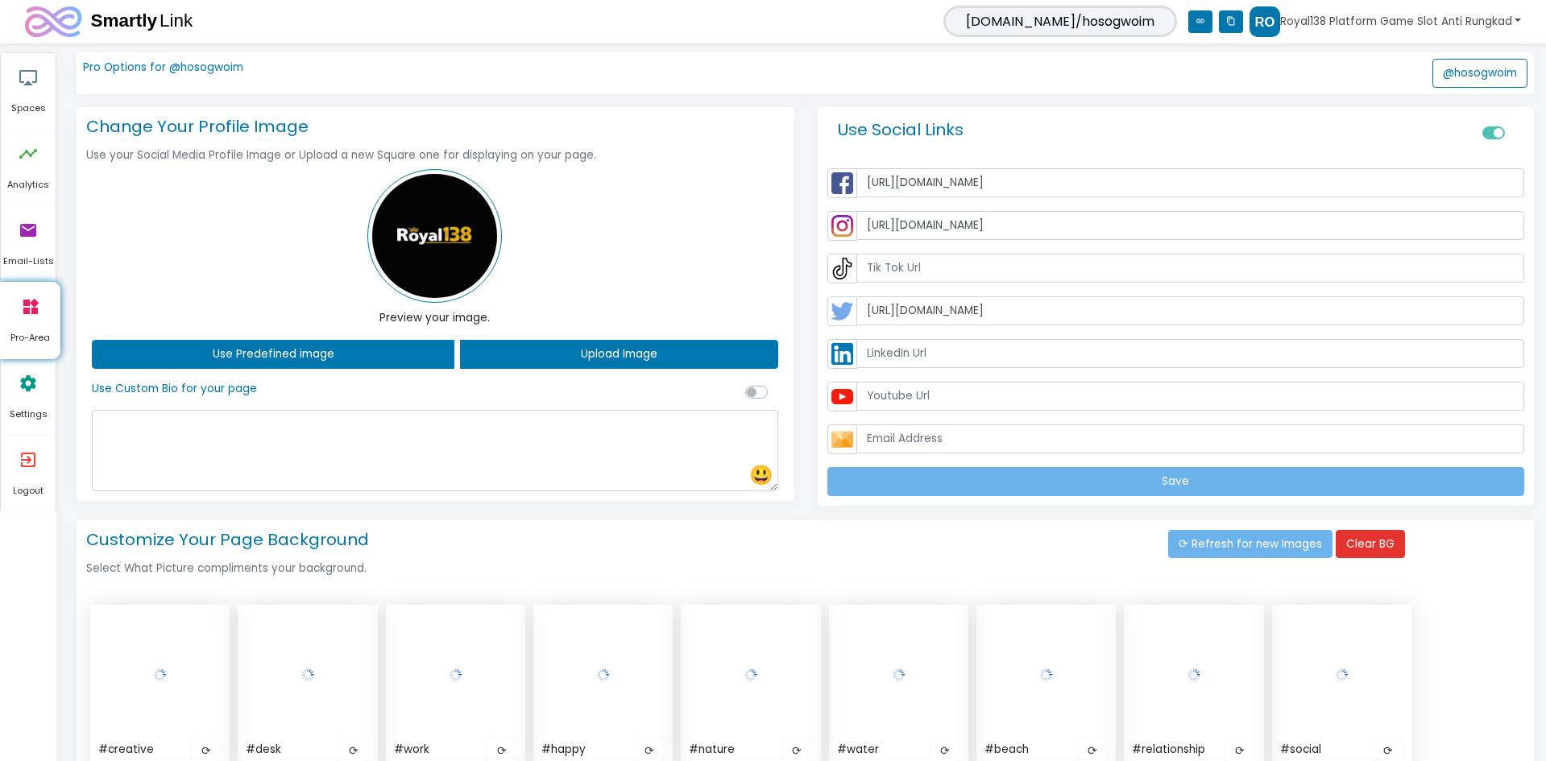
click at [1492, 26] on link "Royal138 Platform Game Slot Anti Rungkad" at bounding box center [1386, 21] width 272 height 31
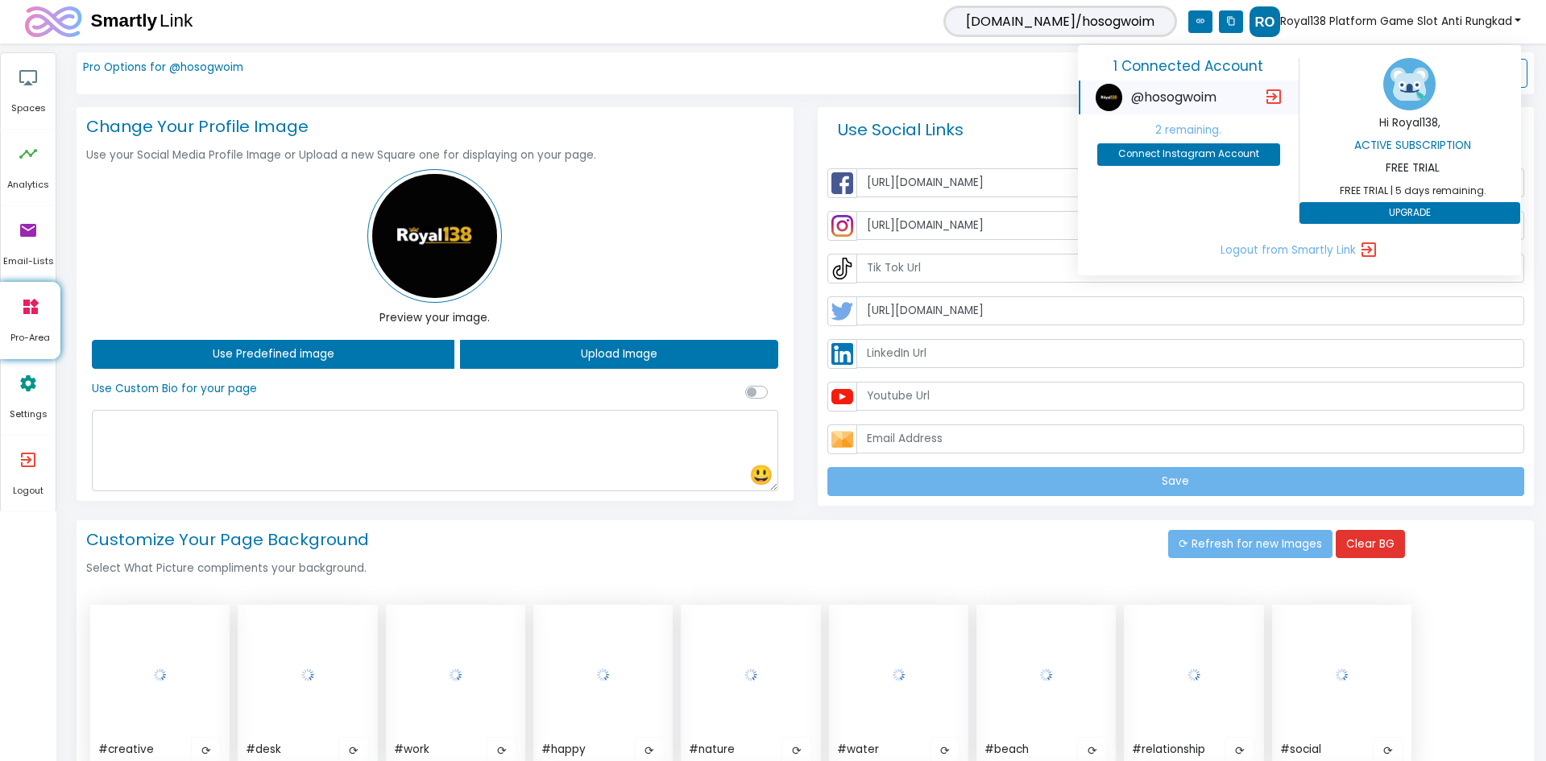
click at [1503, 14] on link "Royal138 Platform Game Slot Anti Rungkad" at bounding box center [1386, 21] width 272 height 31
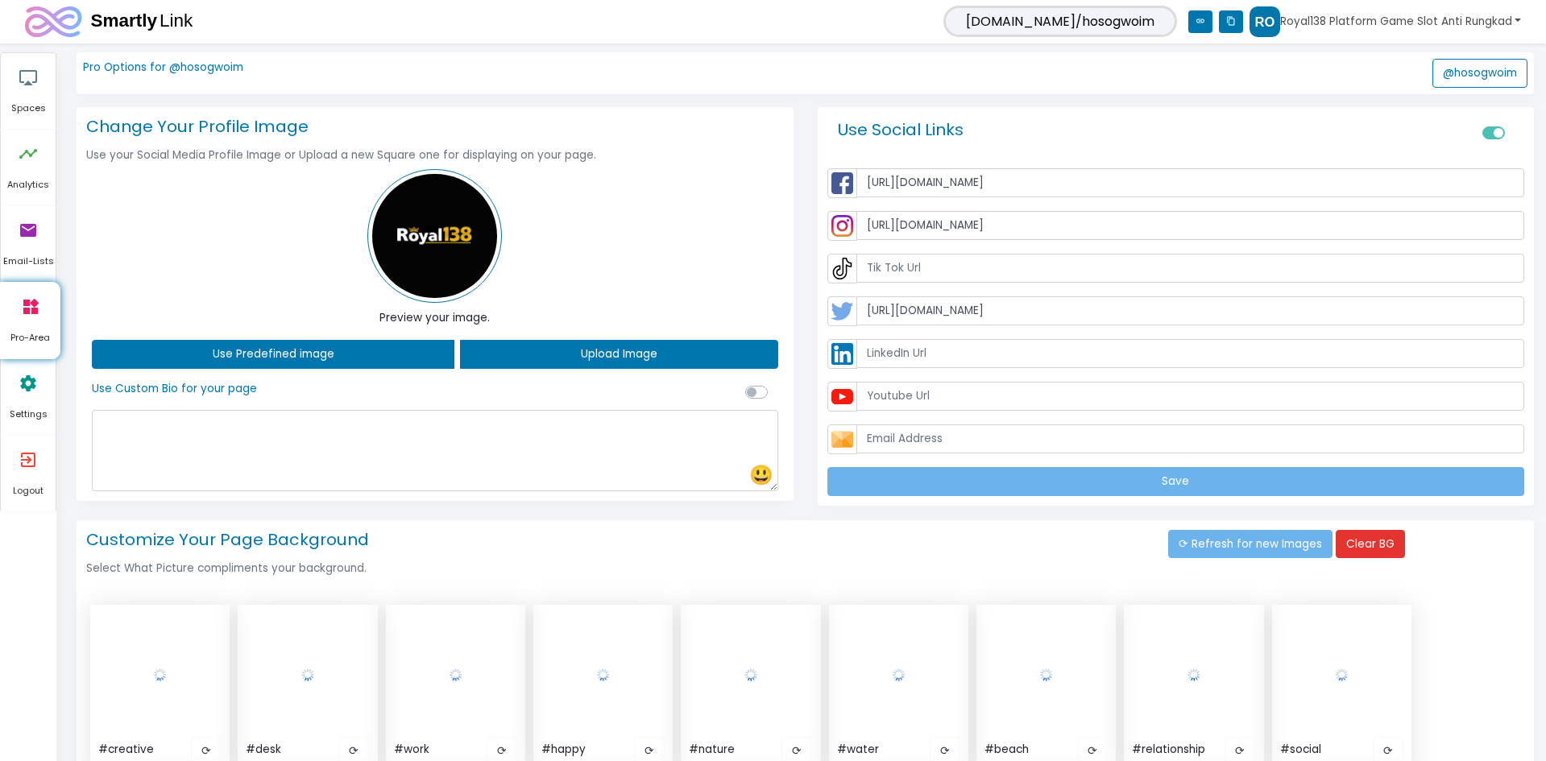
click at [1503, 14] on link "Royal138 Platform Game Slot Anti Rungkad" at bounding box center [1386, 21] width 272 height 31
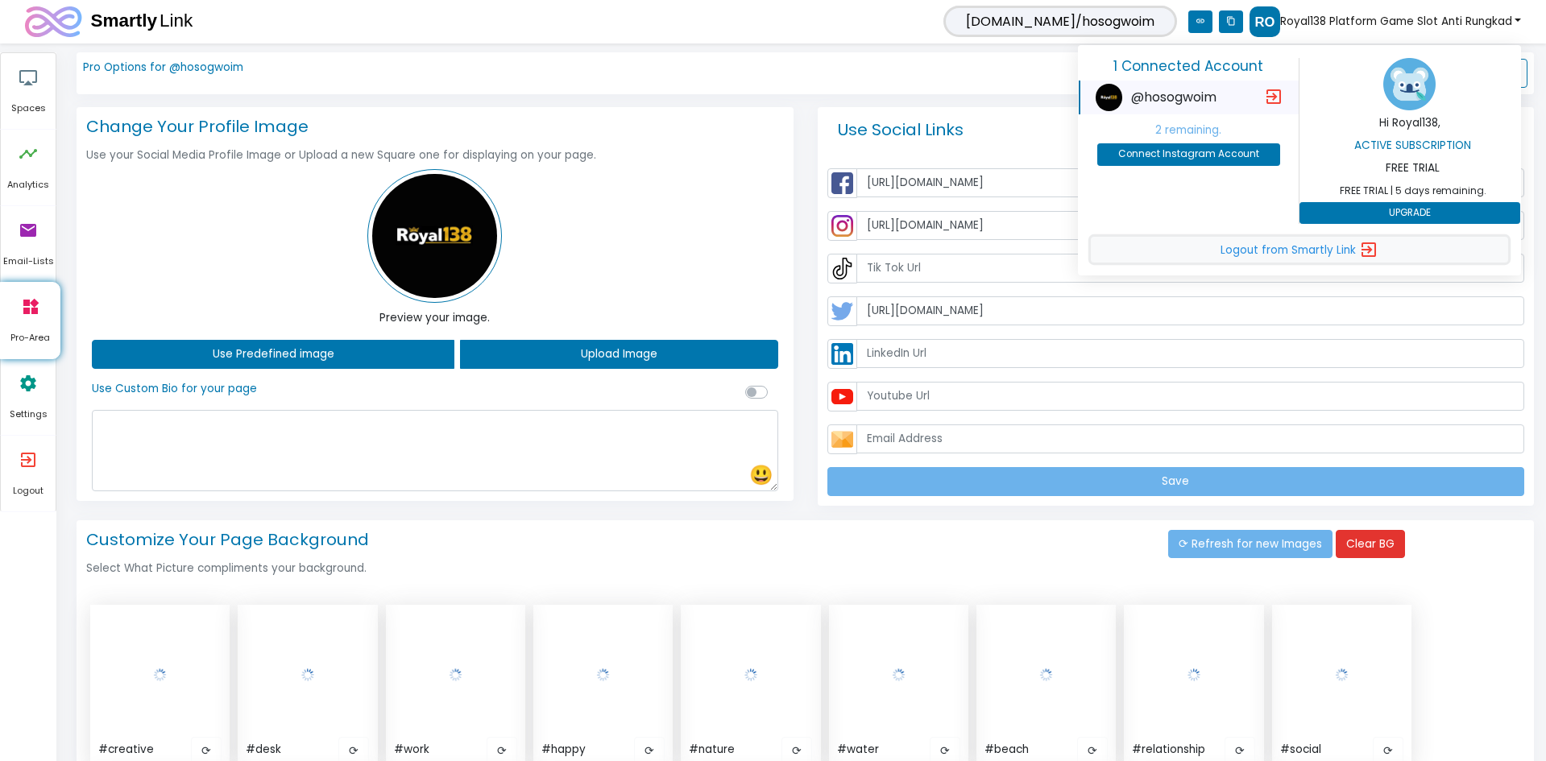
click at [1288, 249] on span "Logout from Smartly Link" at bounding box center [1288, 250] width 135 height 15
